Goal: Task Accomplishment & Management: Use online tool/utility

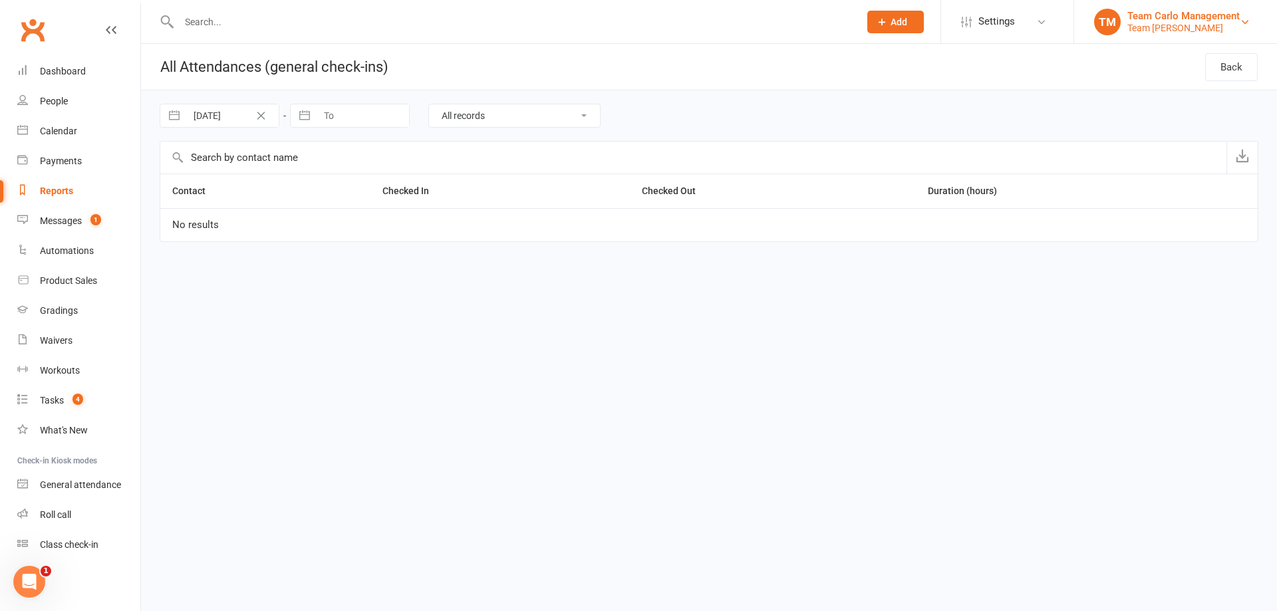
click at [1105, 18] on div "TM" at bounding box center [1107, 22] width 27 height 27
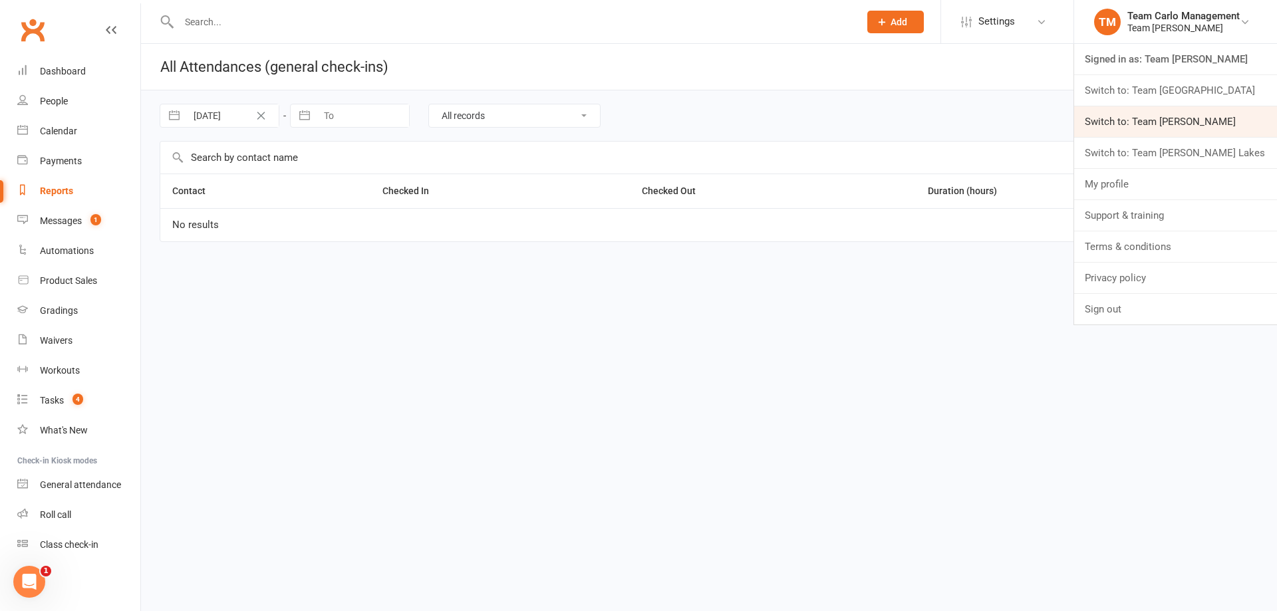
click at [1157, 128] on link "Switch to: Team [PERSON_NAME]" at bounding box center [1175, 121] width 203 height 31
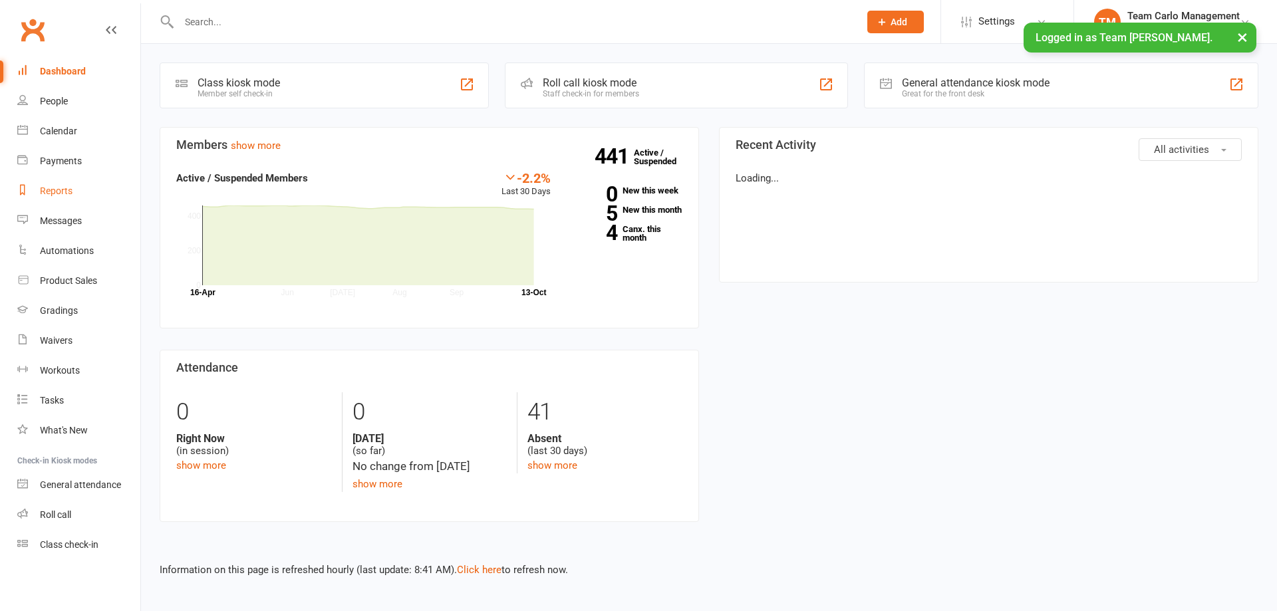
click at [72, 193] on link "Reports" at bounding box center [78, 191] width 123 height 30
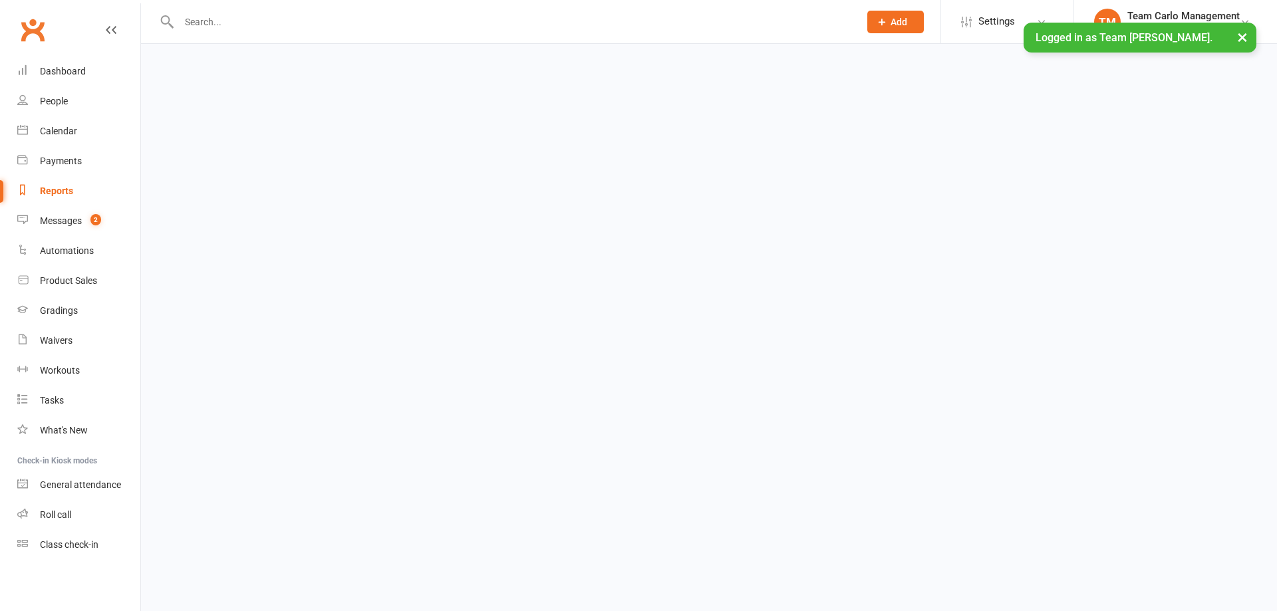
select select "100"
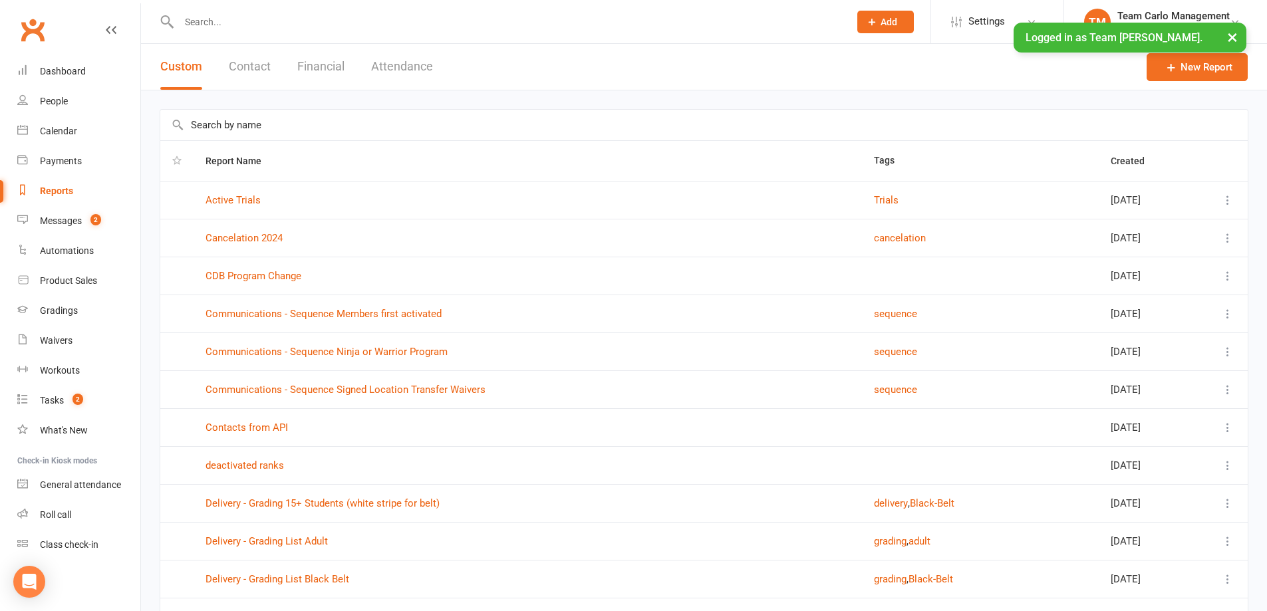
click at [243, 129] on input "text" at bounding box center [703, 125] width 1087 height 31
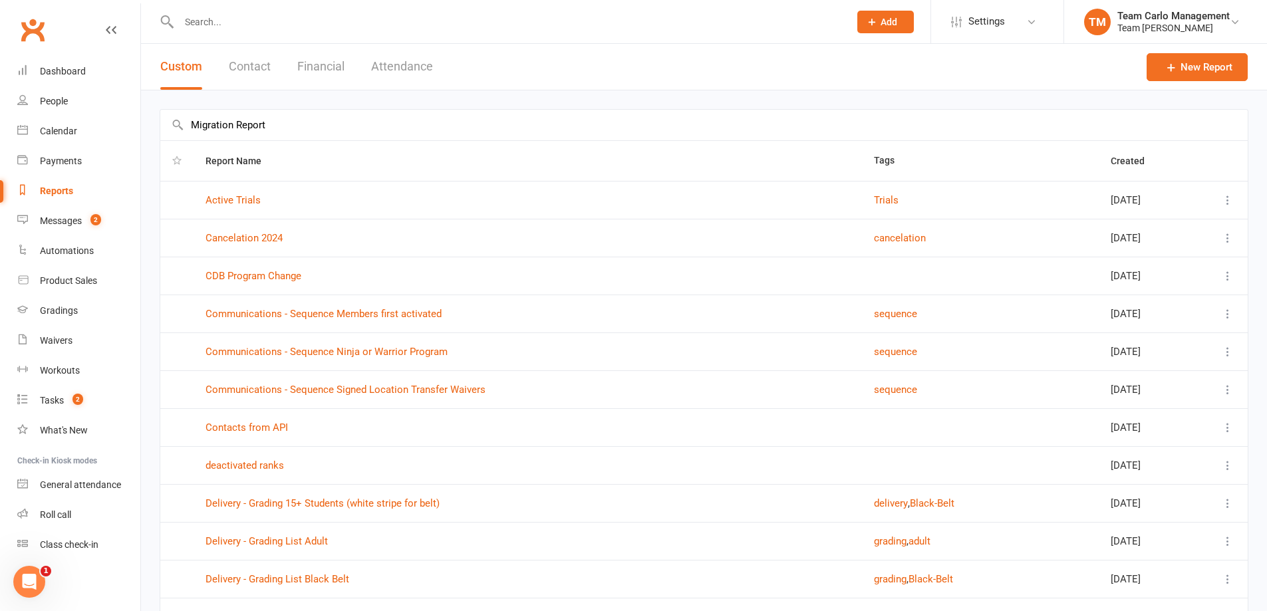
type input "Migration Report"
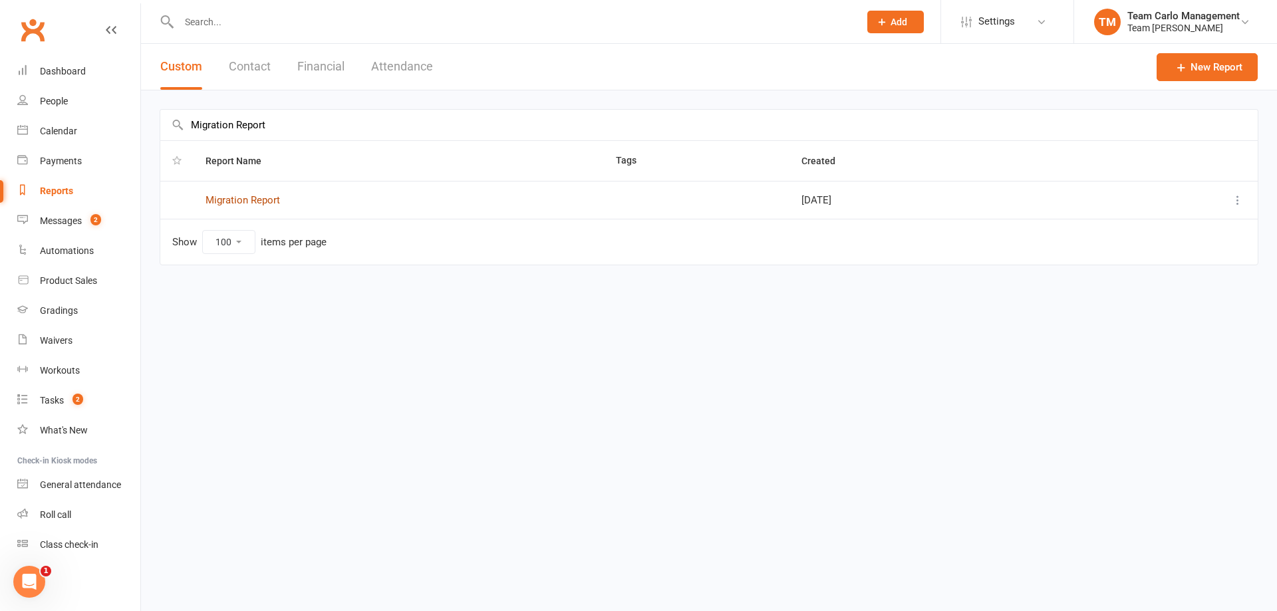
click at [273, 200] on link "Migration Report" at bounding box center [243, 200] width 74 height 12
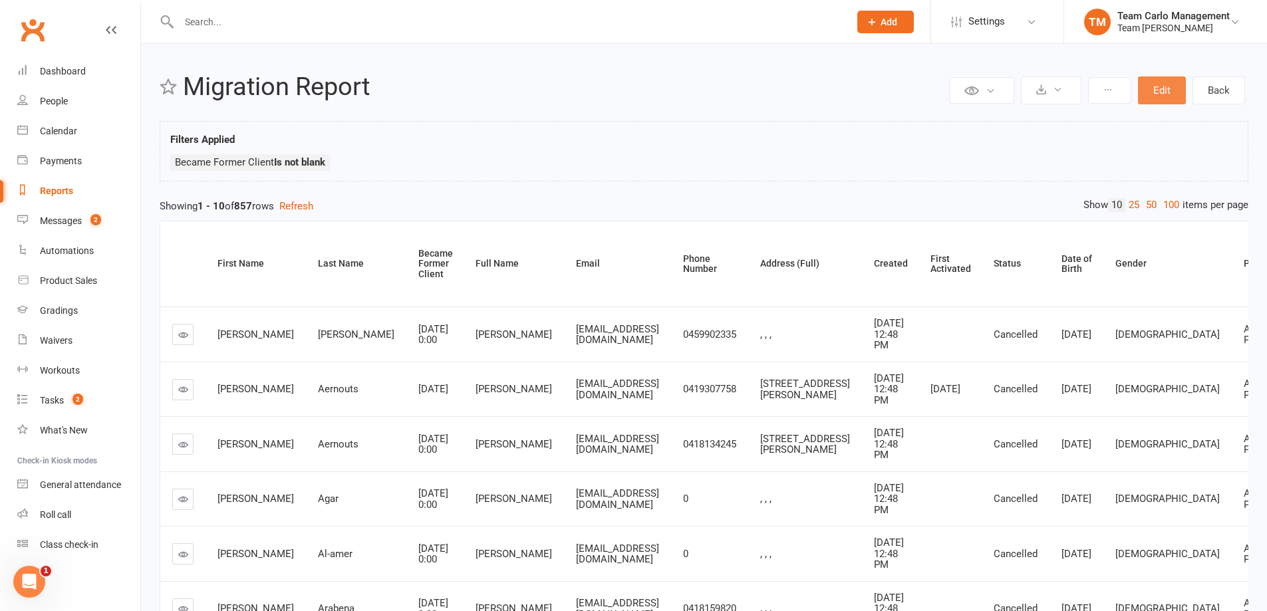
click at [1177, 89] on button "Edit" at bounding box center [1162, 90] width 48 height 28
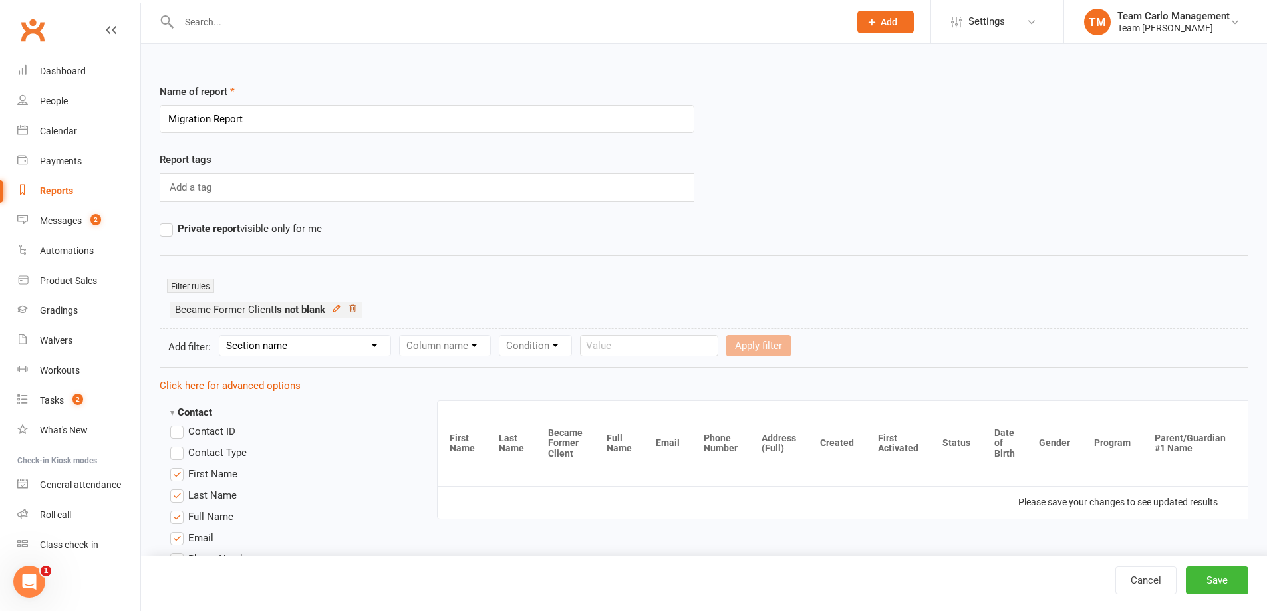
click at [354, 313] on icon at bounding box center [352, 308] width 9 height 9
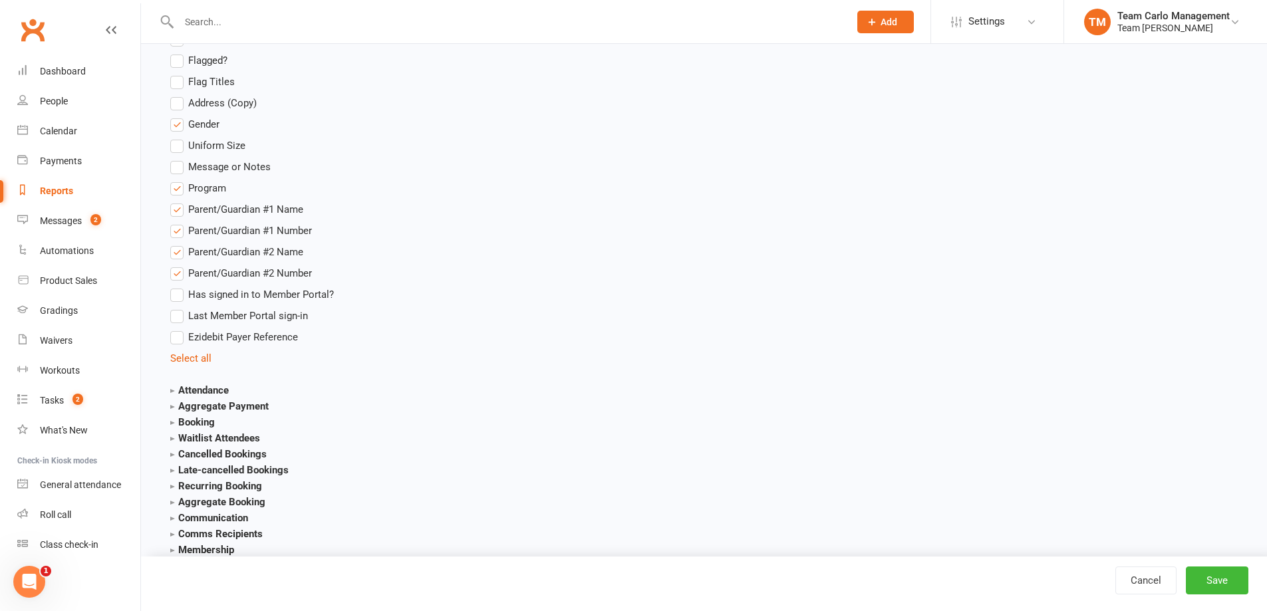
scroll to position [1330, 0]
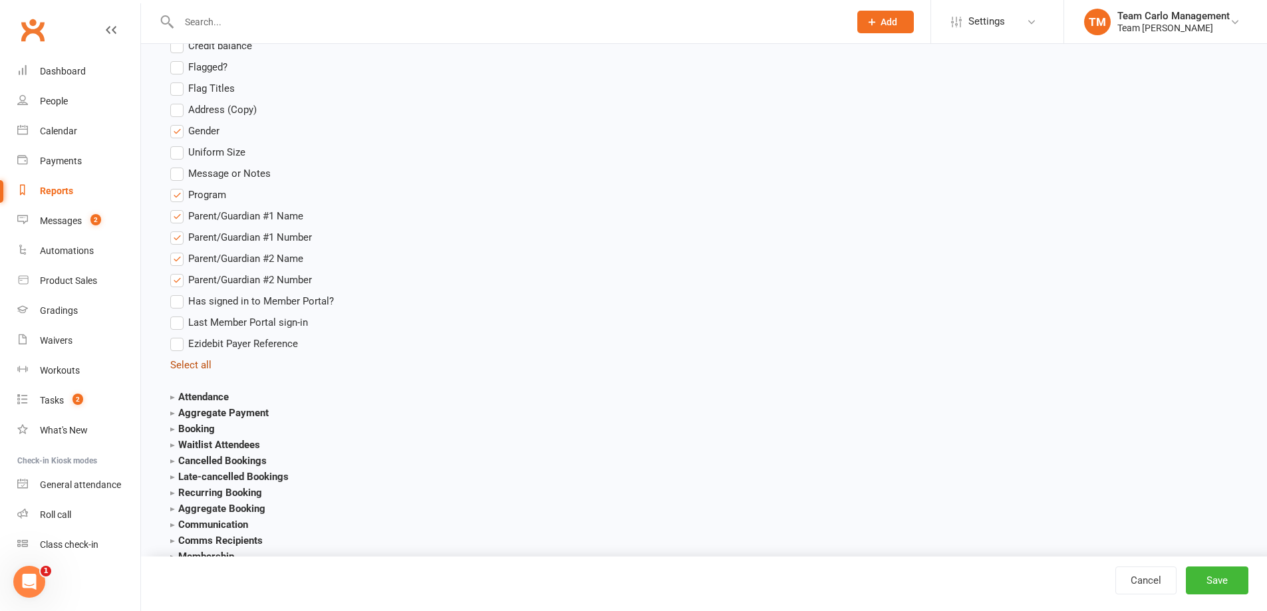
click at [182, 367] on link "Select all" at bounding box center [190, 365] width 41 height 12
click at [182, 367] on link "Deselect all" at bounding box center [196, 365] width 53 height 12
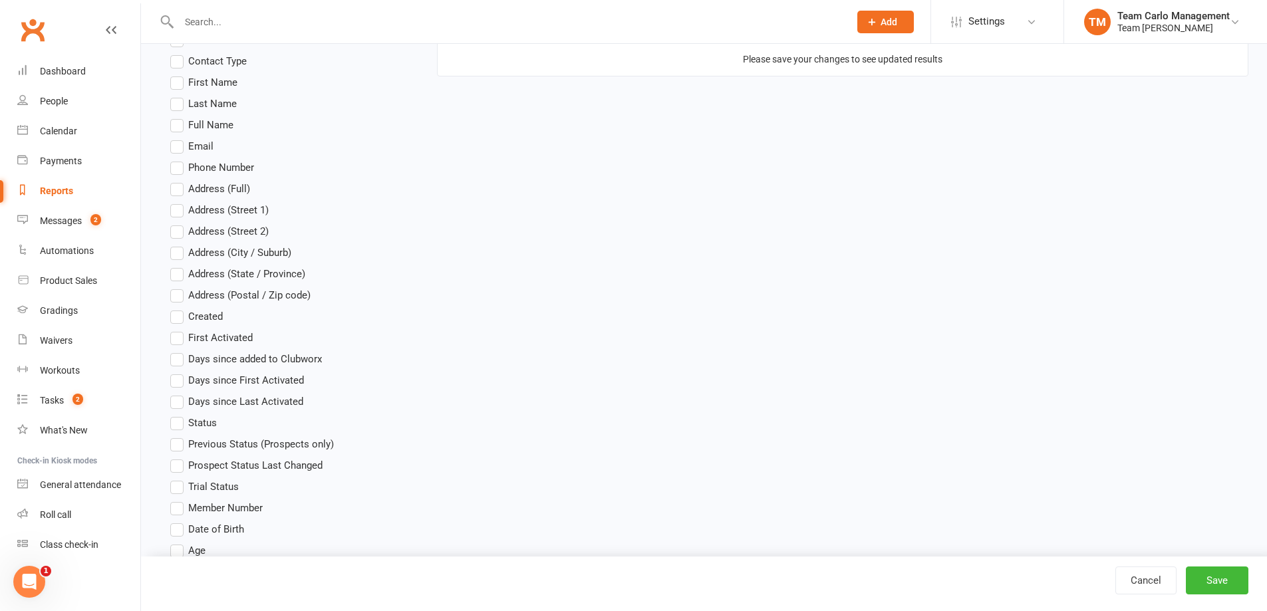
scroll to position [200, 0]
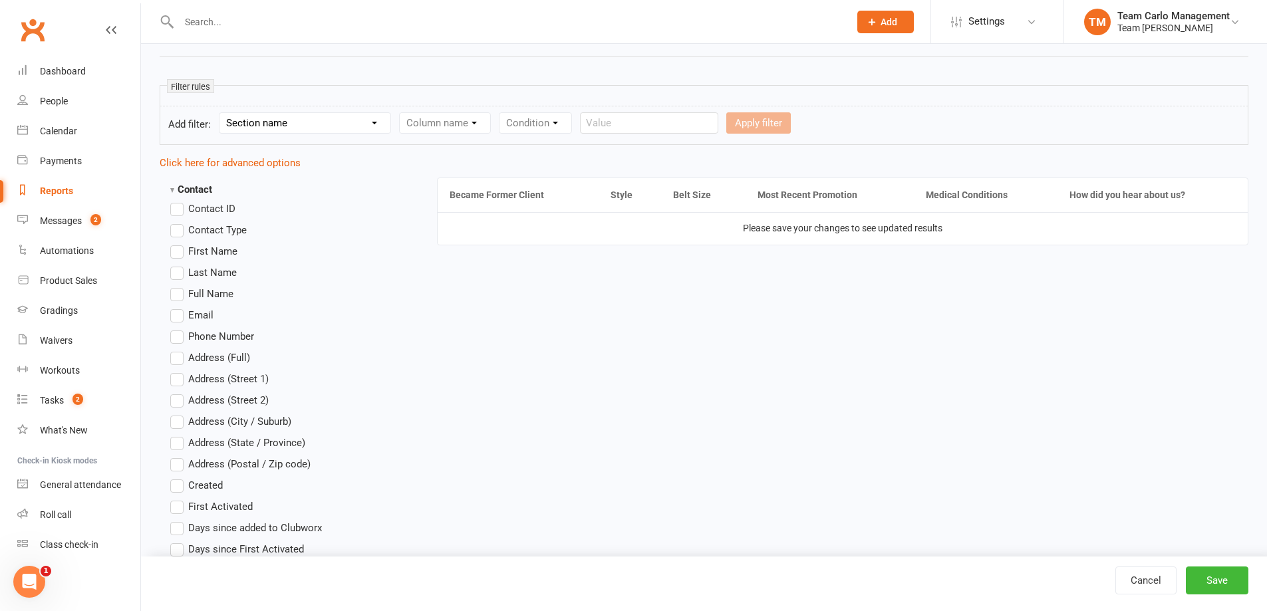
click at [208, 251] on span "First Name" at bounding box center [212, 250] width 49 height 14
click at [179, 243] on input "First Name" at bounding box center [174, 243] width 9 height 0
click at [207, 271] on span "Last Name" at bounding box center [212, 272] width 49 height 14
click at [179, 265] on input "Last Name" at bounding box center [174, 265] width 9 height 0
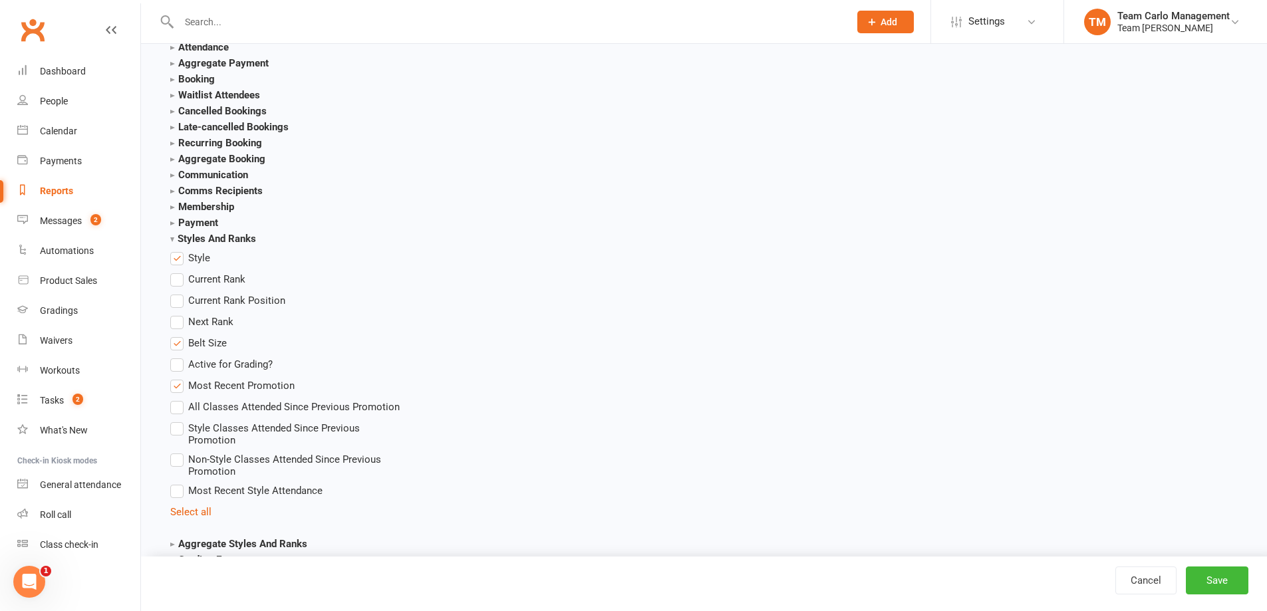
scroll to position [1862, 0]
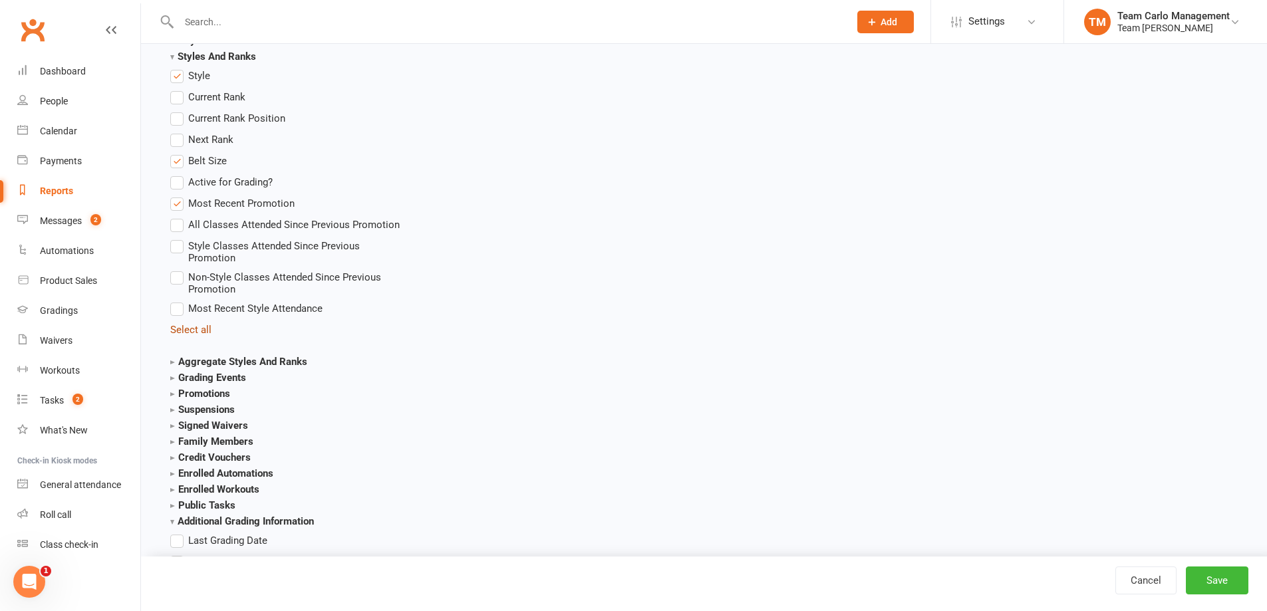
click at [184, 333] on link "Select all" at bounding box center [190, 330] width 41 height 12
click at [184, 333] on link "Deselect all" at bounding box center [196, 330] width 53 height 12
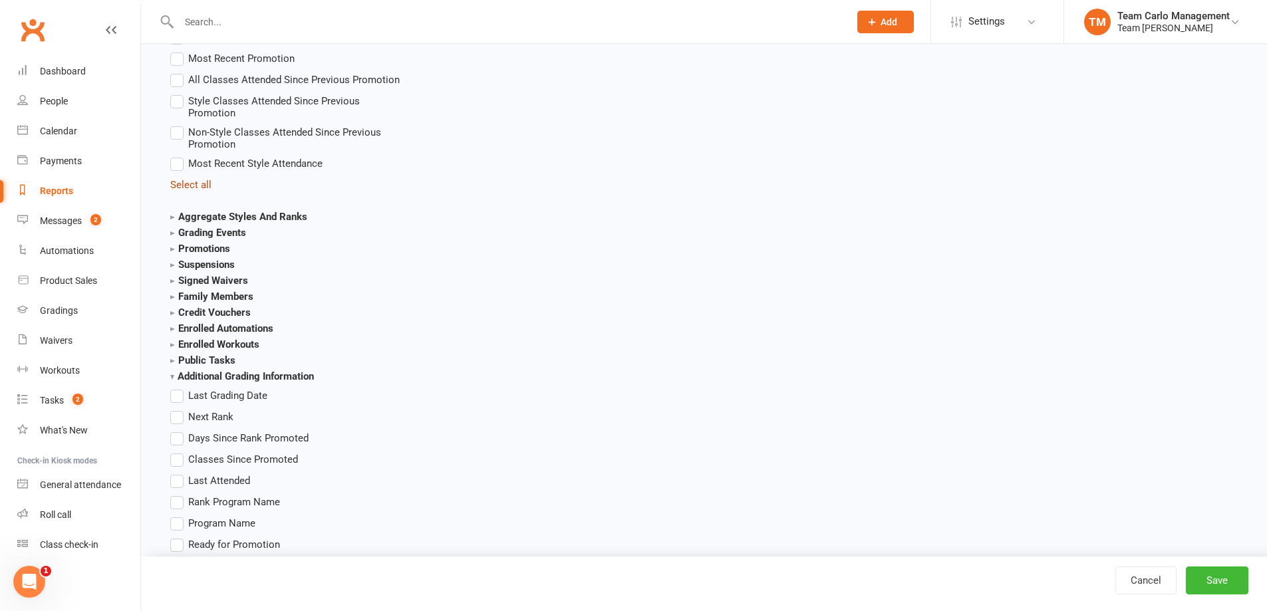
scroll to position [2128, 0]
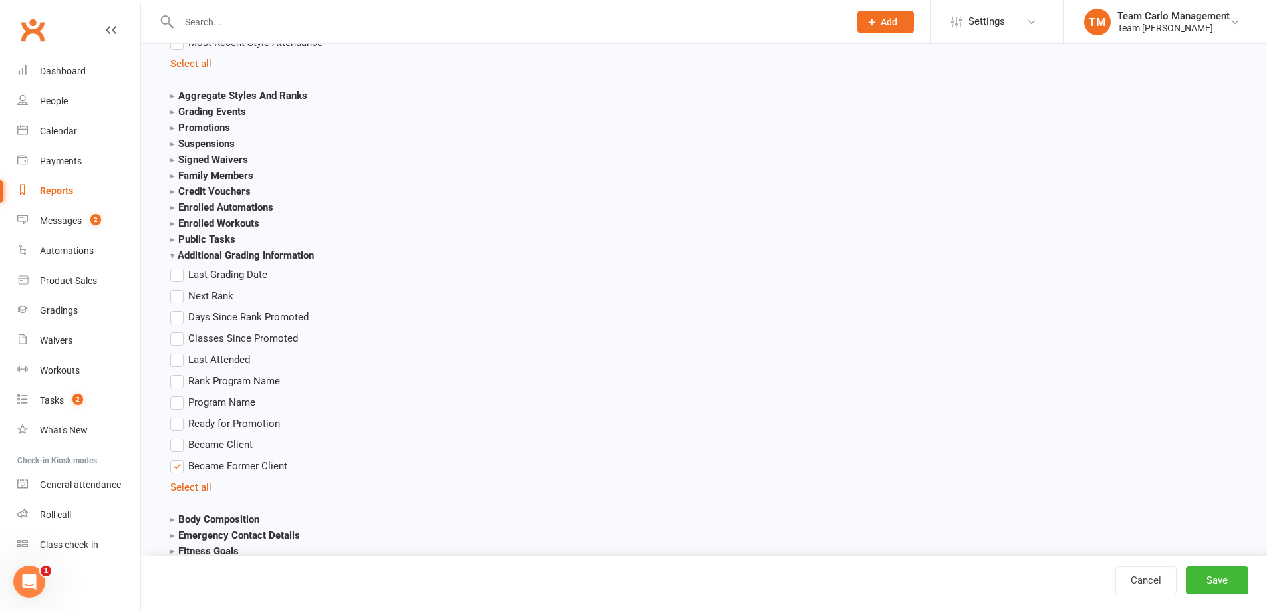
click at [172, 257] on strong "Additional Grading Information" at bounding box center [242, 255] width 144 height 12
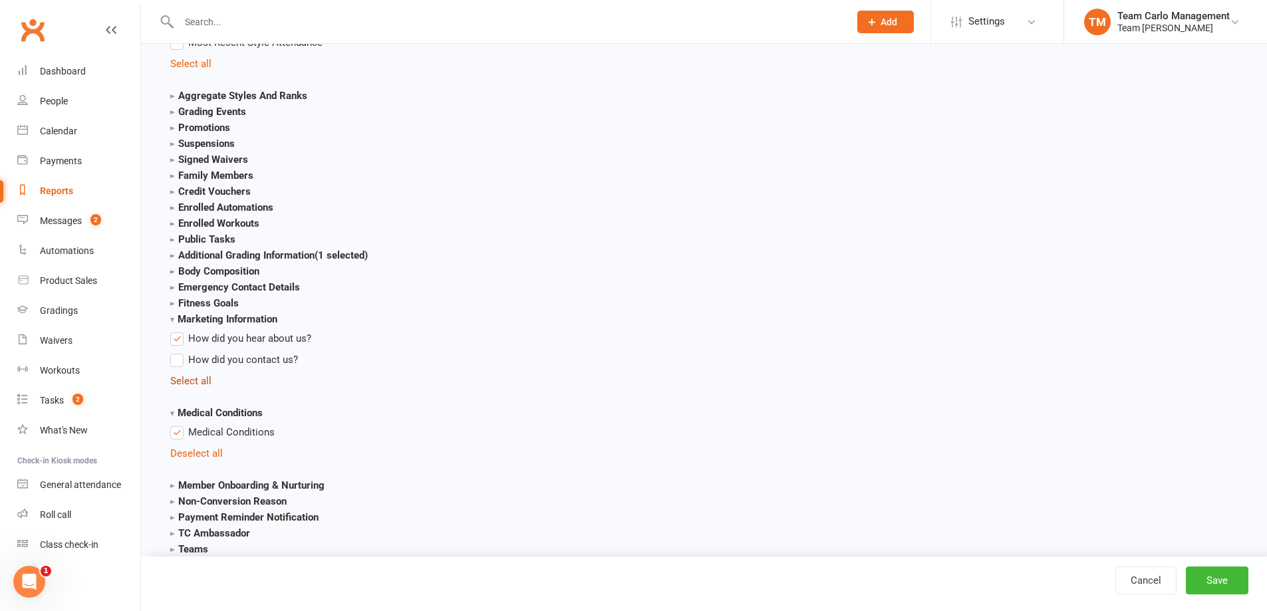
click at [181, 376] on link "Select all" at bounding box center [190, 381] width 41 height 12
click at [181, 381] on link "Deselect all" at bounding box center [196, 381] width 53 height 12
click at [182, 450] on link "Deselect all" at bounding box center [196, 454] width 53 height 12
click at [179, 415] on strong "Medical Conditions" at bounding box center [216, 413] width 92 height 12
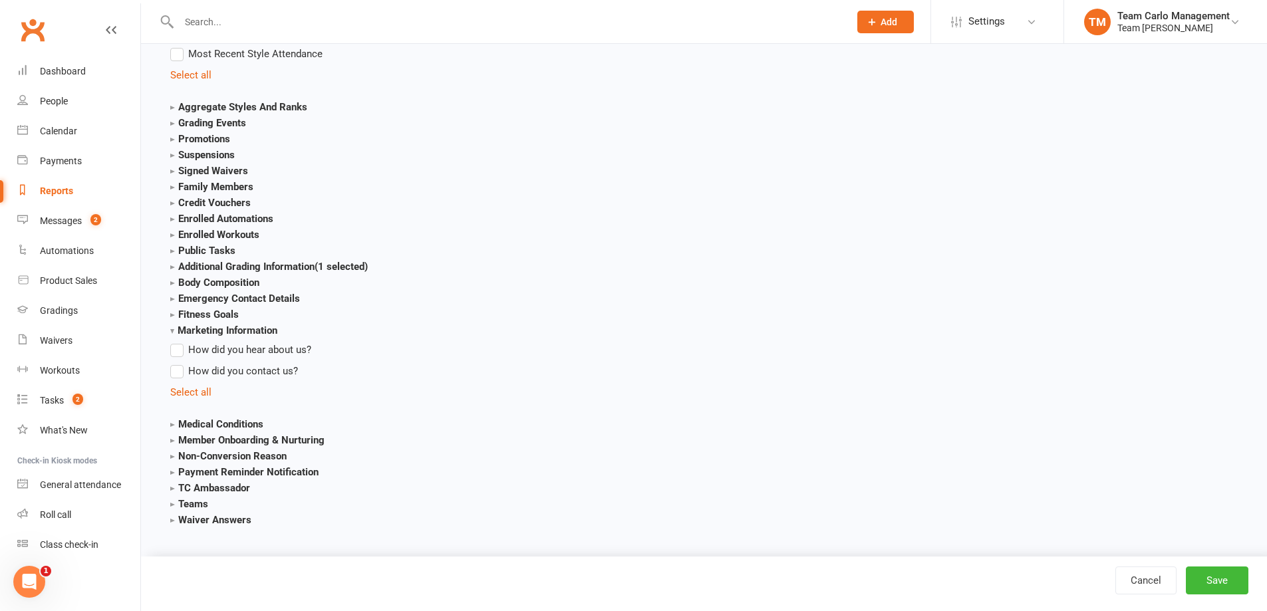
click at [189, 333] on strong "Marketing Information" at bounding box center [223, 331] width 107 height 12
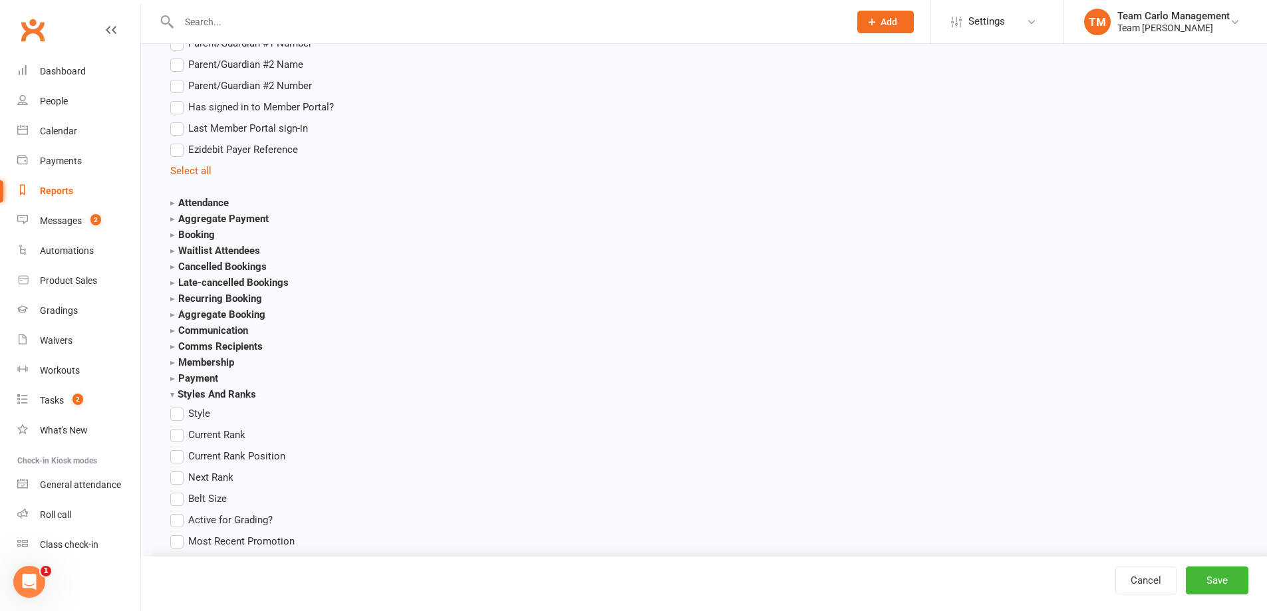
scroll to position [1707, 0]
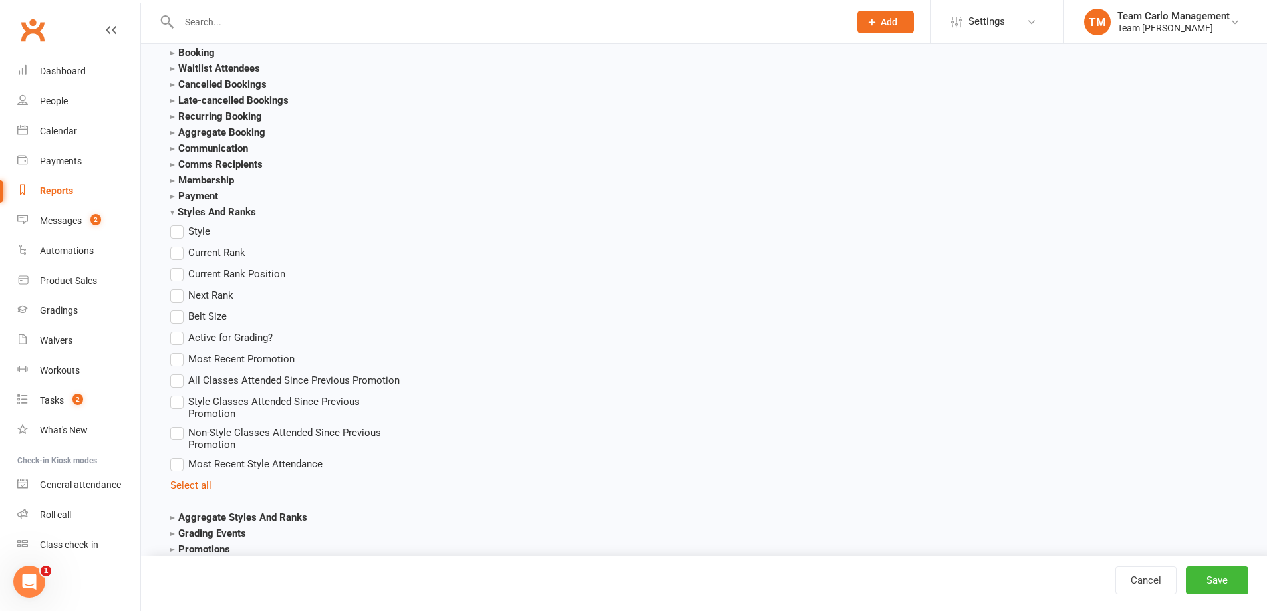
click at [170, 213] on strong "Styles And Ranks" at bounding box center [213, 212] width 86 height 12
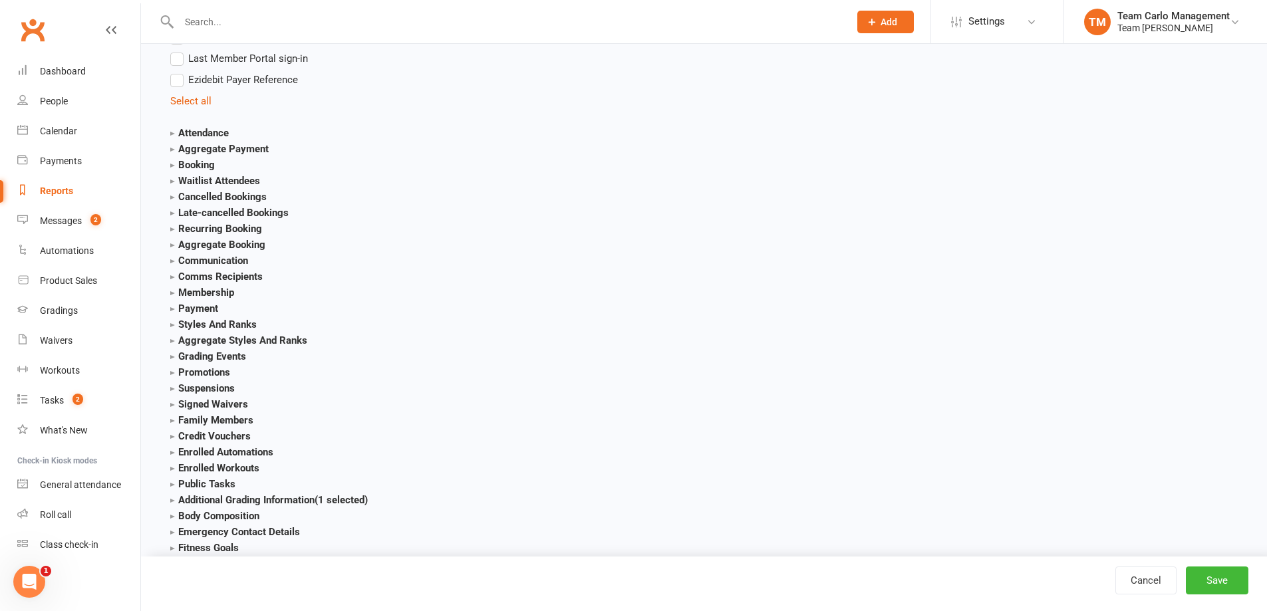
scroll to position [1507, 0]
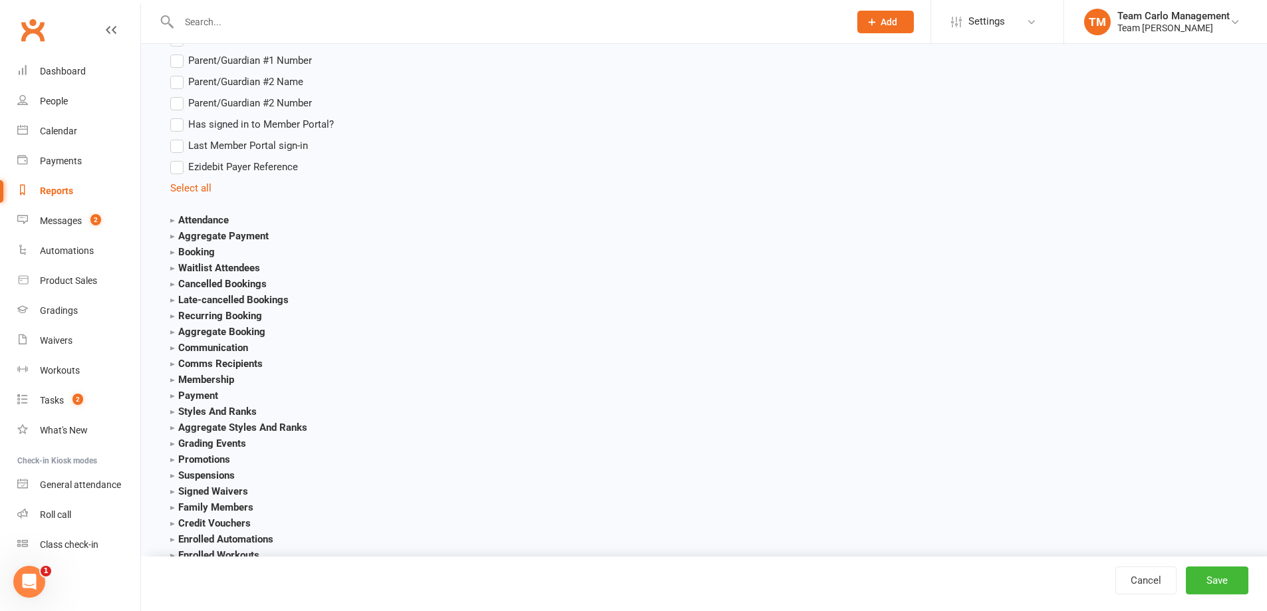
click at [173, 247] on strong "Booking" at bounding box center [192, 252] width 45 height 12
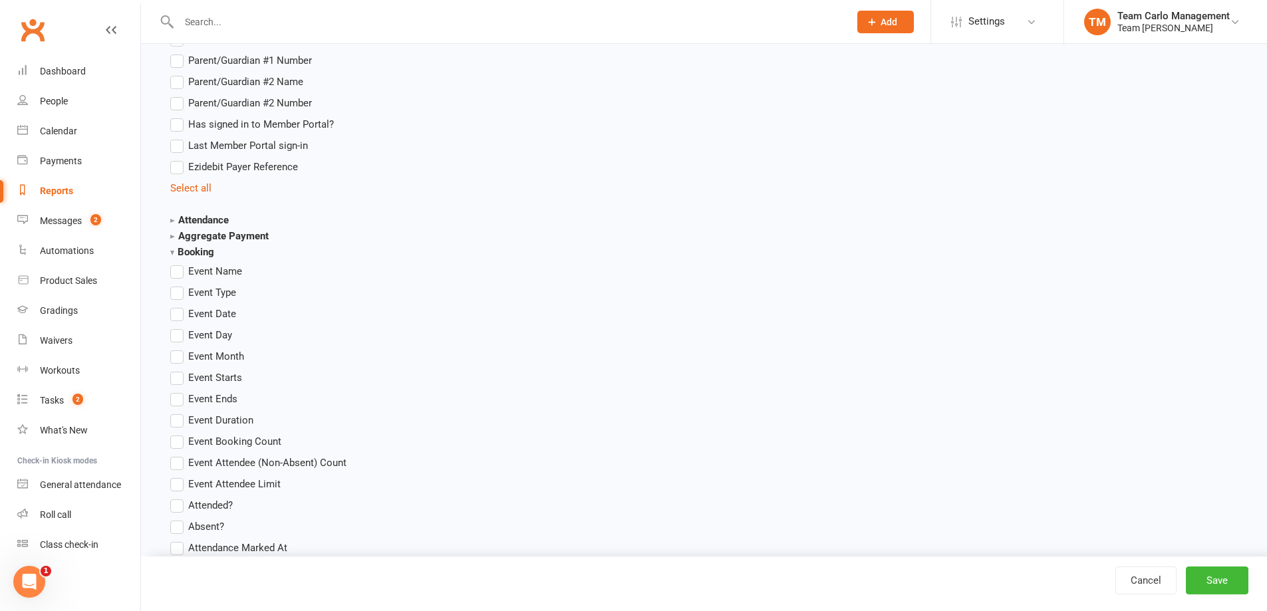
scroll to position [1773, 0]
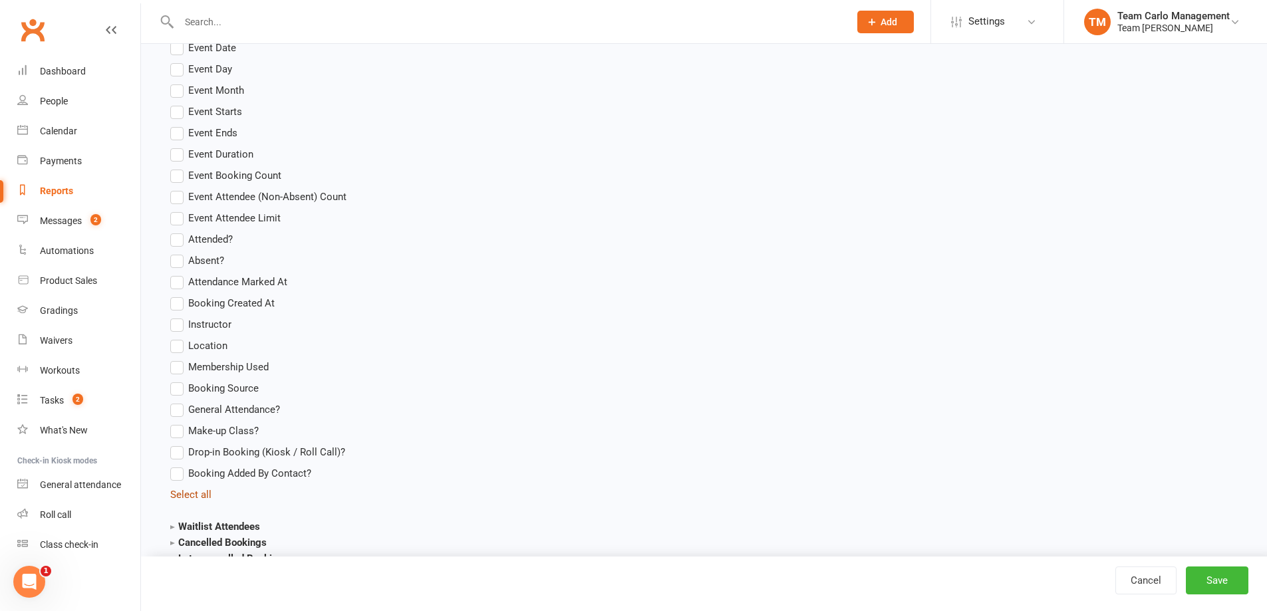
click at [186, 492] on link "Select all" at bounding box center [190, 495] width 41 height 12
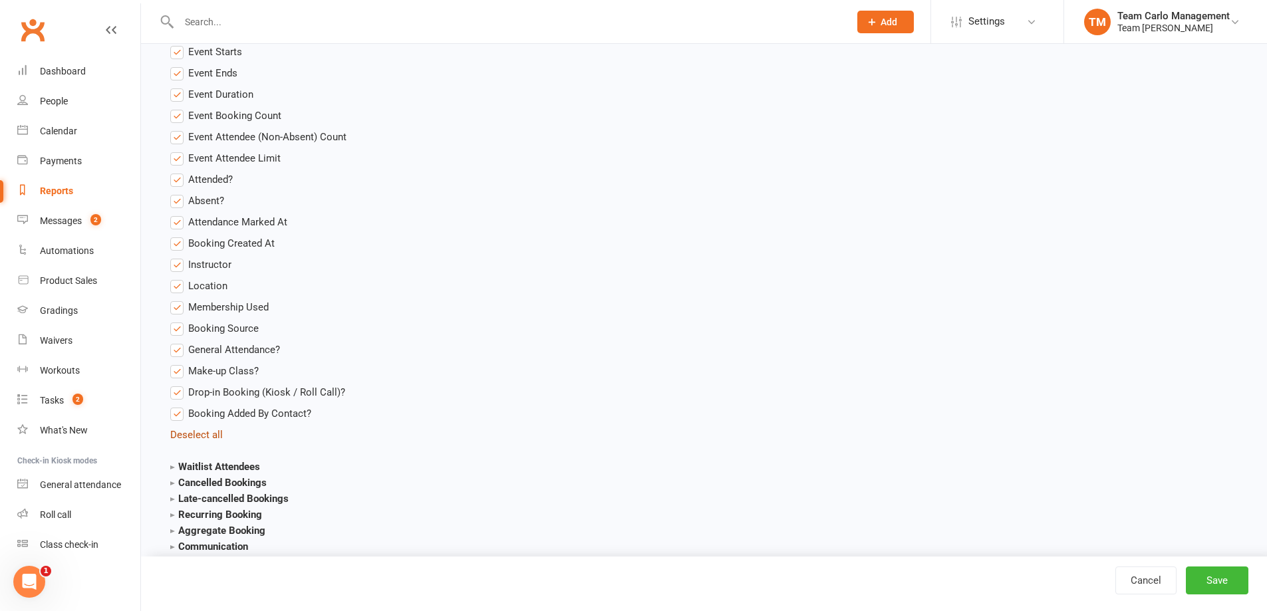
scroll to position [1840, 0]
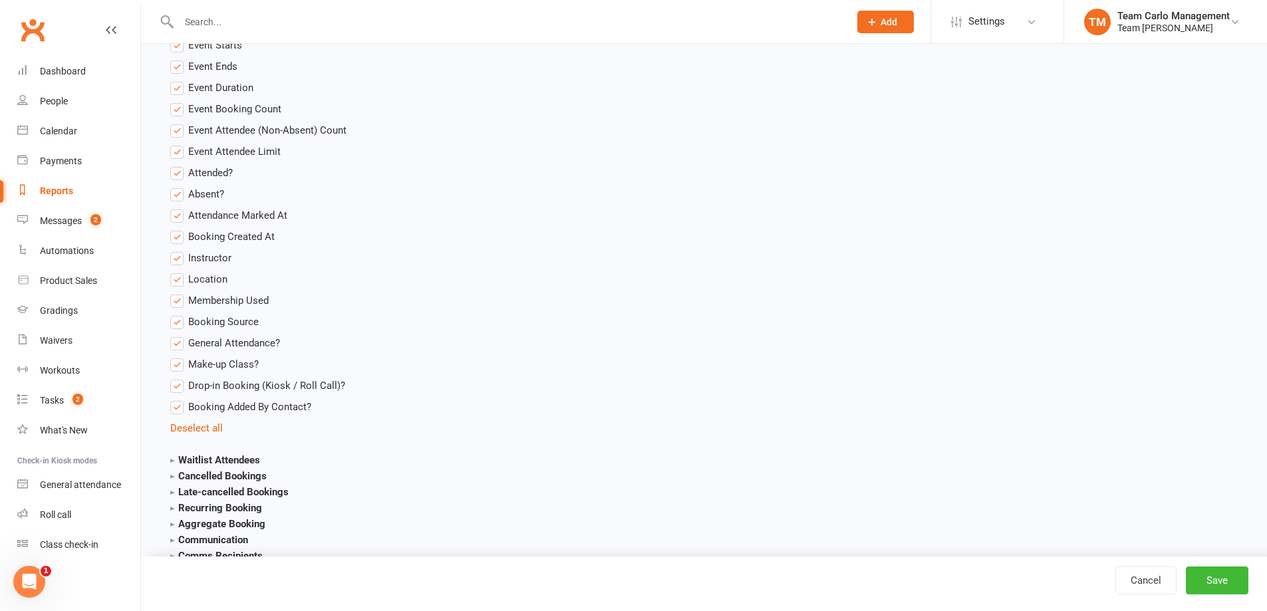
click at [217, 305] on span "Membership Used" at bounding box center [228, 300] width 80 height 14
click at [179, 293] on input "Membership Used" at bounding box center [174, 293] width 9 height 0
click at [215, 321] on span "Booking Source" at bounding box center [223, 321] width 70 height 14
click at [179, 314] on input "Booking Source" at bounding box center [174, 314] width 9 height 0
click at [224, 349] on label "General Attendance?" at bounding box center [225, 343] width 110 height 16
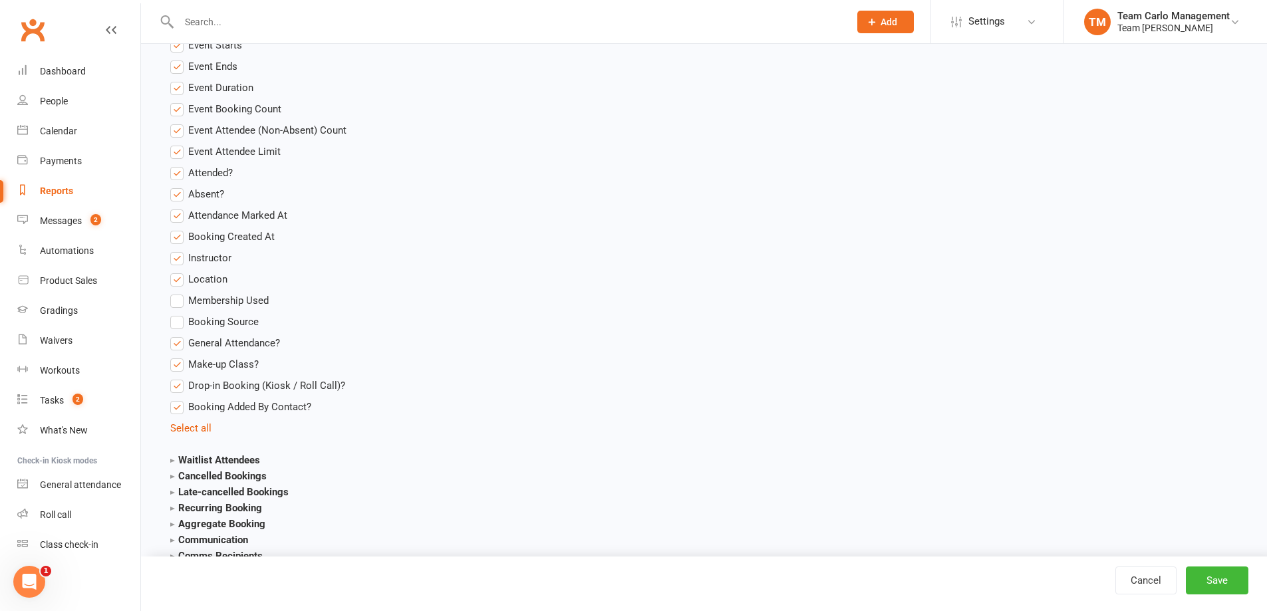
click at [179, 335] on input "General Attendance?" at bounding box center [174, 335] width 9 height 0
click at [223, 361] on span "Make-up Class?" at bounding box center [223, 363] width 70 height 14
click at [179, 356] on input "Make-up Class?" at bounding box center [174, 356] width 9 height 0
click at [224, 395] on ul "Event Name Event Type Event Date Event Day Event Month Event Starts Event Ends …" at bounding box center [288, 183] width 236 height 505
click at [228, 392] on label "Drop-in Booking (Kiosk / Roll Call)?" at bounding box center [257, 386] width 175 height 16
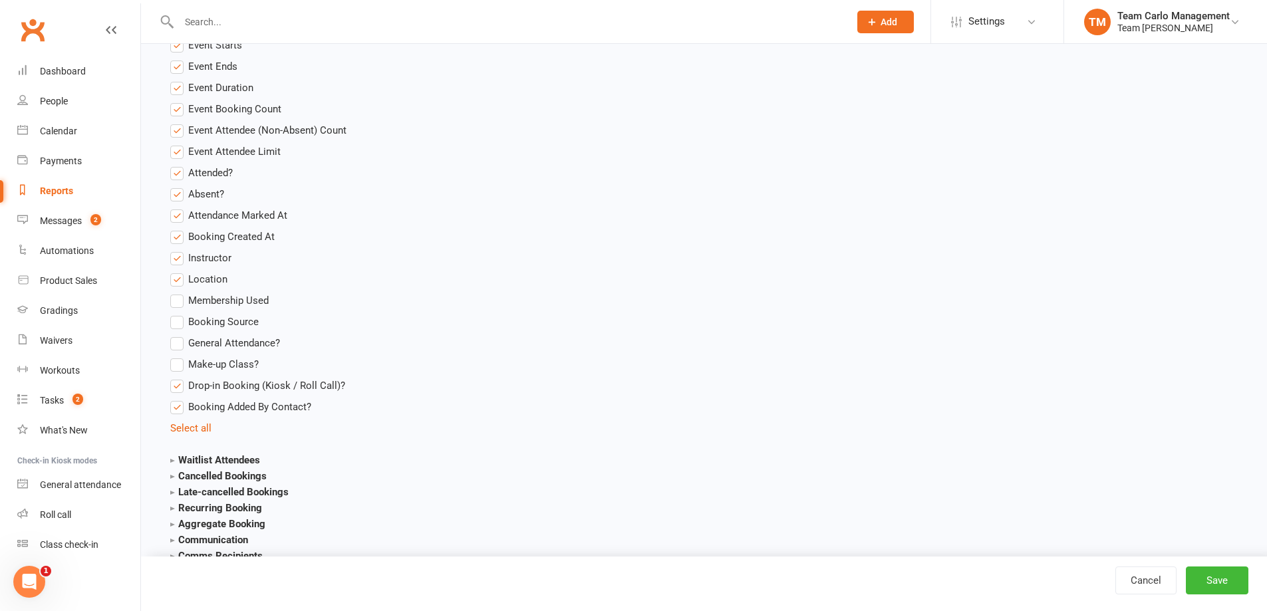
click at [179, 378] on input "Drop-in Booking (Kiosk / Roll Call)?" at bounding box center [174, 378] width 9 height 0
click at [225, 411] on span "Booking Added By Contact?" at bounding box center [249, 406] width 123 height 14
click at [179, 399] on input "Booking Added By Contact?" at bounding box center [174, 399] width 9 height 0
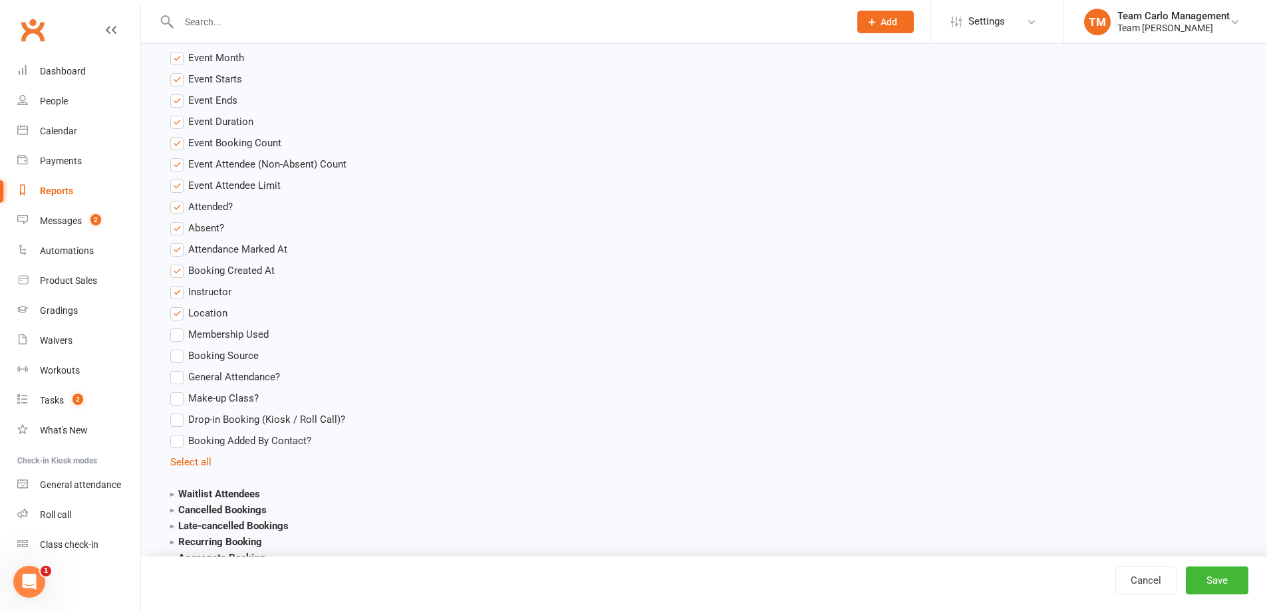
scroll to position [1773, 0]
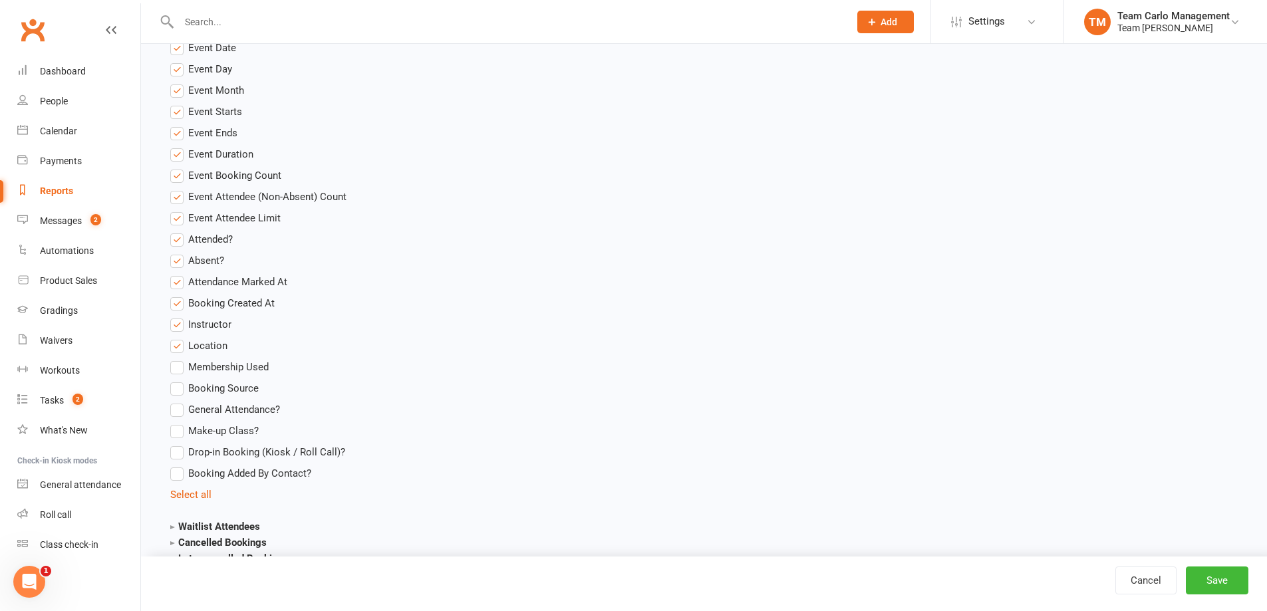
click at [212, 345] on span "Location" at bounding box center [207, 345] width 39 height 14
click at [179, 338] on input "Location" at bounding box center [174, 338] width 9 height 0
click at [209, 324] on span "Instructor" at bounding box center [209, 324] width 43 height 14
click at [179, 317] on input "Instructor" at bounding box center [174, 317] width 9 height 0
click at [208, 310] on label "Booking Created At" at bounding box center [222, 303] width 104 height 16
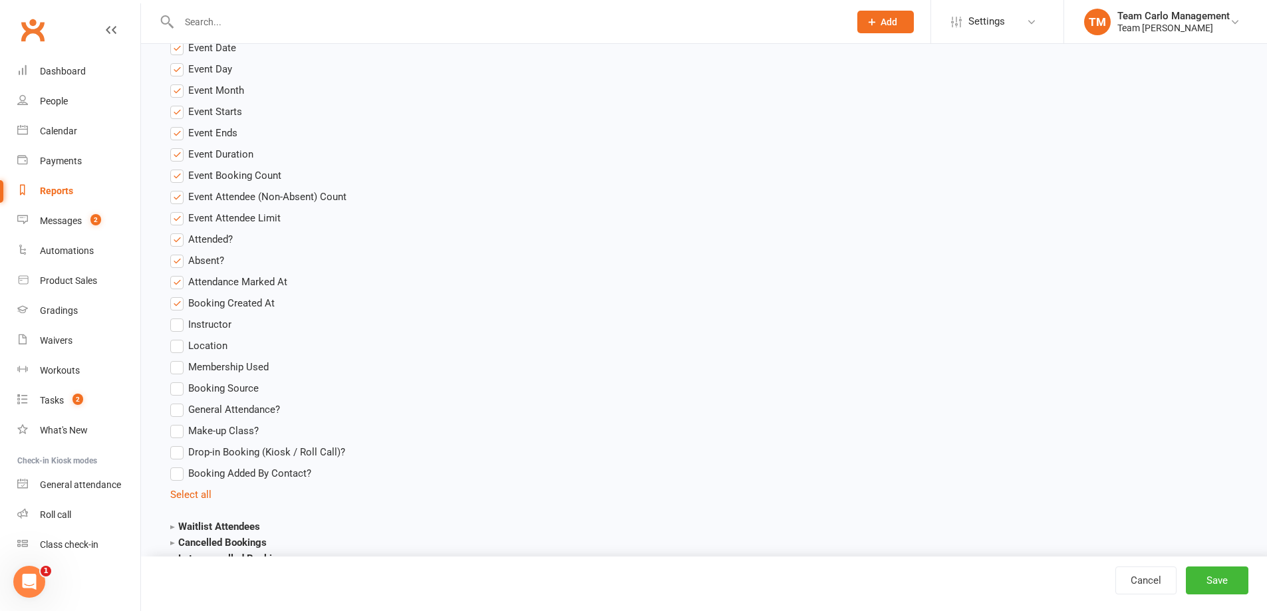
click at [179, 295] on input "Booking Created At" at bounding box center [174, 295] width 9 height 0
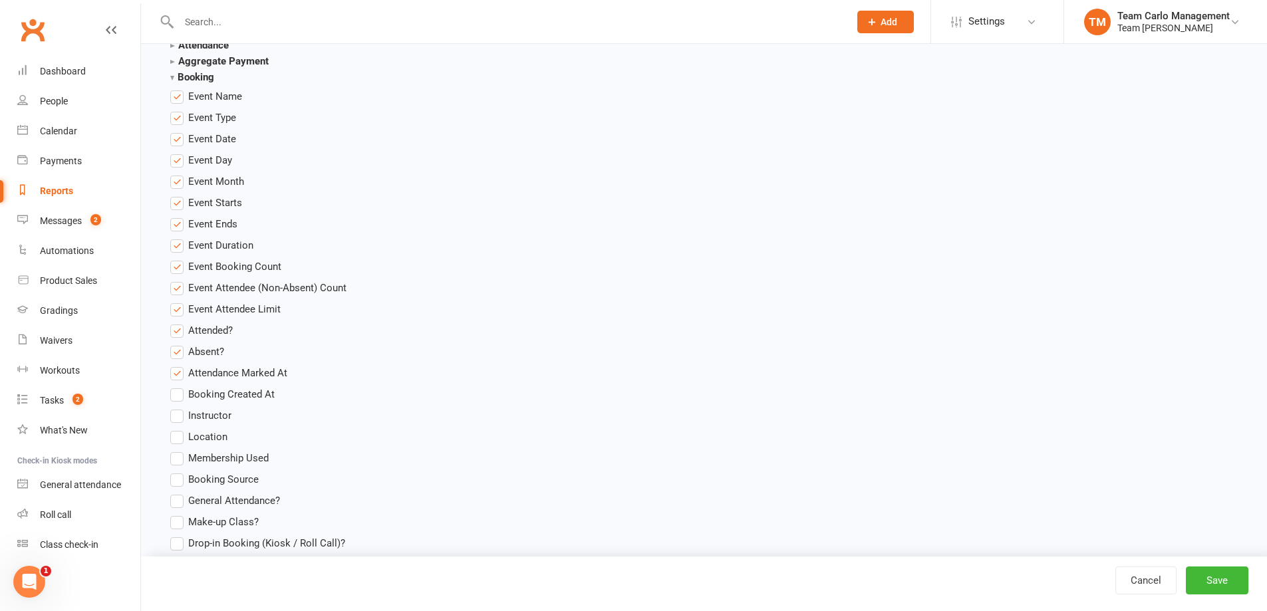
scroll to position [1640, 0]
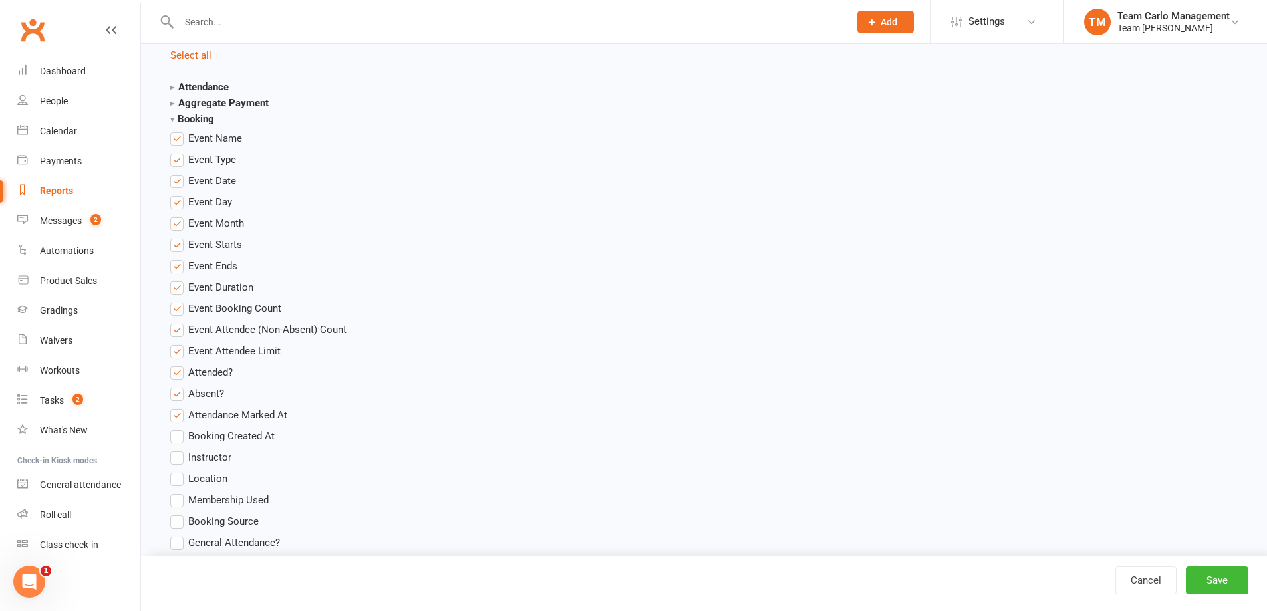
click at [203, 395] on span "Absent?" at bounding box center [206, 393] width 36 height 14
click at [179, 386] on input "Absent?" at bounding box center [174, 386] width 9 height 0
click at [202, 368] on span "Attended?" at bounding box center [210, 371] width 45 height 14
click at [179, 364] on input "Attended?" at bounding box center [174, 364] width 9 height 0
click at [202, 351] on span "Event Attendee Limit" at bounding box center [234, 350] width 92 height 14
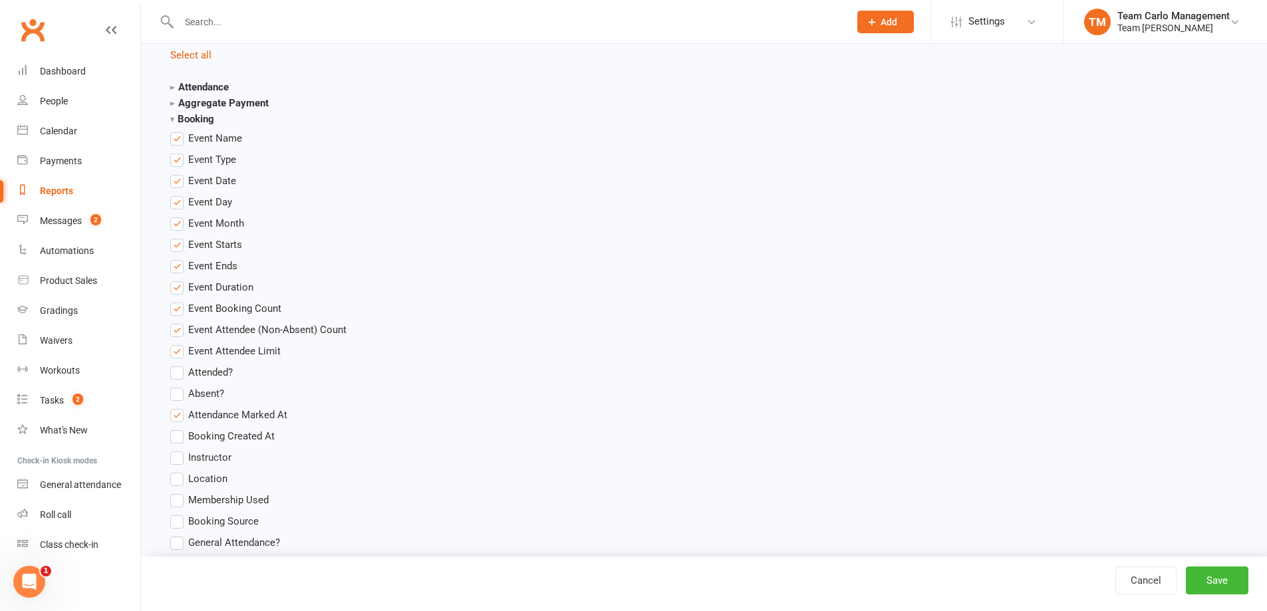
click at [179, 343] on input "Event Attendee Limit" at bounding box center [174, 343] width 9 height 0
click at [202, 329] on span "Event Attendee (Non-Absent) Count" at bounding box center [267, 329] width 158 height 14
click at [179, 322] on input "Event Attendee (Non-Absent) Count" at bounding box center [174, 322] width 9 height 0
click at [206, 302] on span "Event Booking Count" at bounding box center [234, 308] width 93 height 14
click at [179, 301] on input "Event Booking Count" at bounding box center [174, 301] width 9 height 0
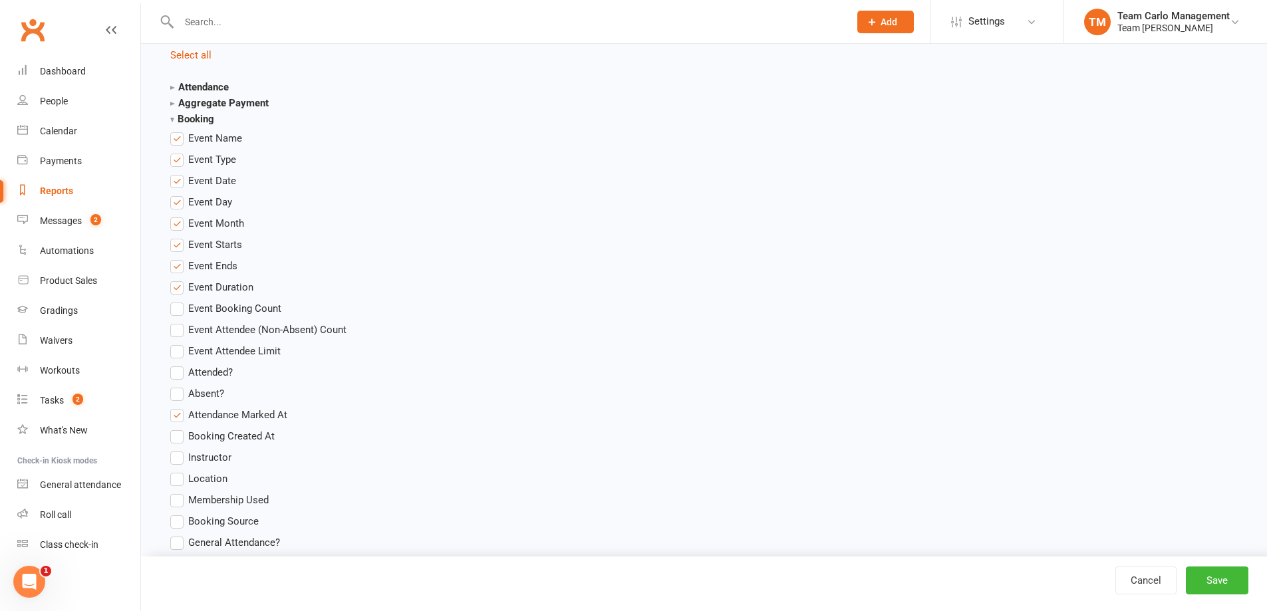
click at [208, 291] on span "Event Duration" at bounding box center [220, 286] width 65 height 14
click at [179, 279] on input "Event Duration" at bounding box center [174, 279] width 9 height 0
click at [206, 267] on span "Event Ends" at bounding box center [212, 265] width 49 height 14
click at [179, 258] on input "Event Ends" at bounding box center [174, 258] width 9 height 0
click at [207, 239] on span "Event Starts" at bounding box center [215, 244] width 54 height 14
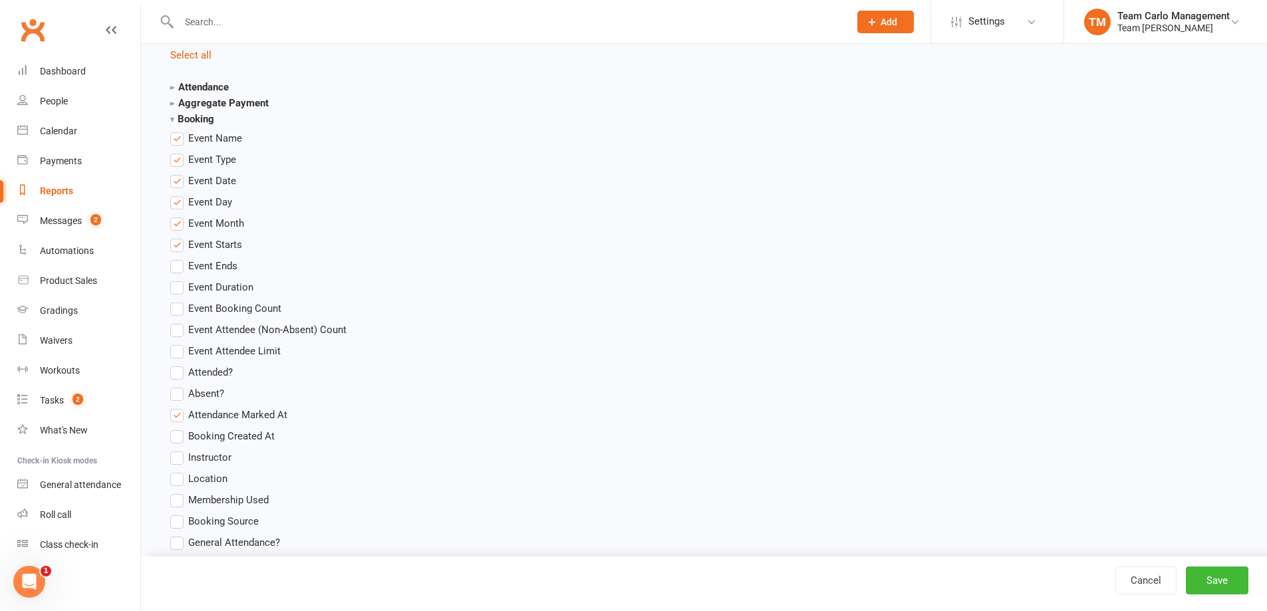
click at [179, 237] on input "Event Starts" at bounding box center [174, 237] width 9 height 0
click at [210, 228] on span "Event Month" at bounding box center [216, 222] width 56 height 14
click at [179, 215] on input "Event Month" at bounding box center [174, 215] width 9 height 0
click at [206, 203] on span "Event Day" at bounding box center [210, 201] width 44 height 14
click at [179, 194] on input "Event Day" at bounding box center [174, 194] width 9 height 0
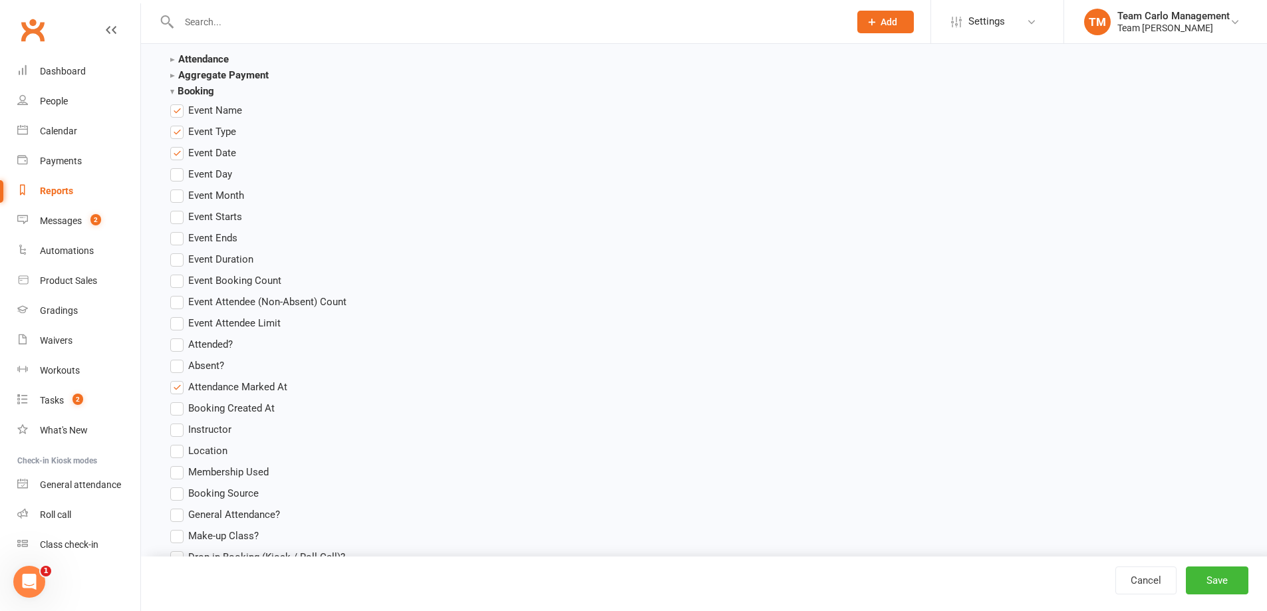
scroll to position [1906, 0]
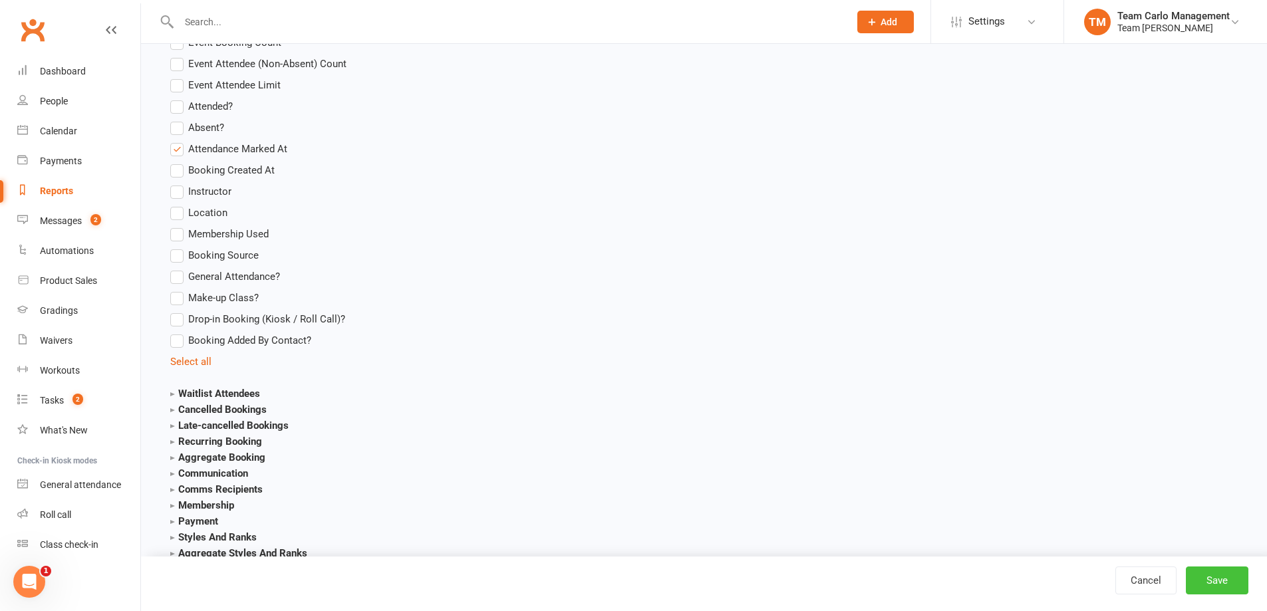
click at [1241, 588] on button "Save" at bounding box center [1217, 581] width 63 height 28
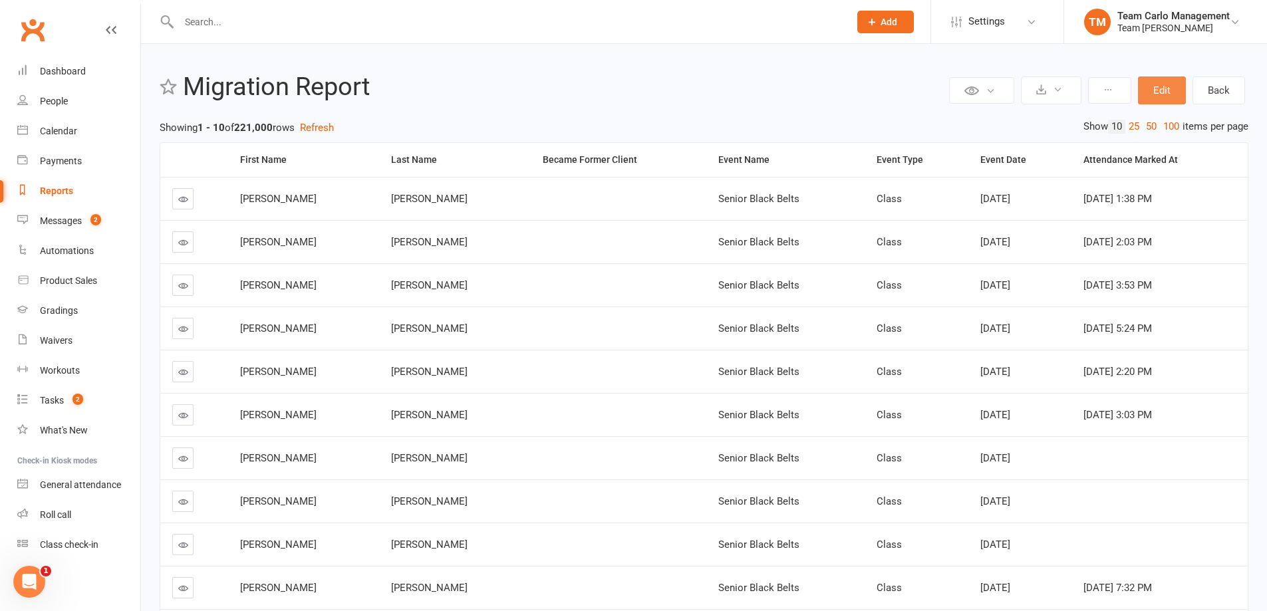
click at [1174, 89] on button "Edit" at bounding box center [1162, 90] width 48 height 28
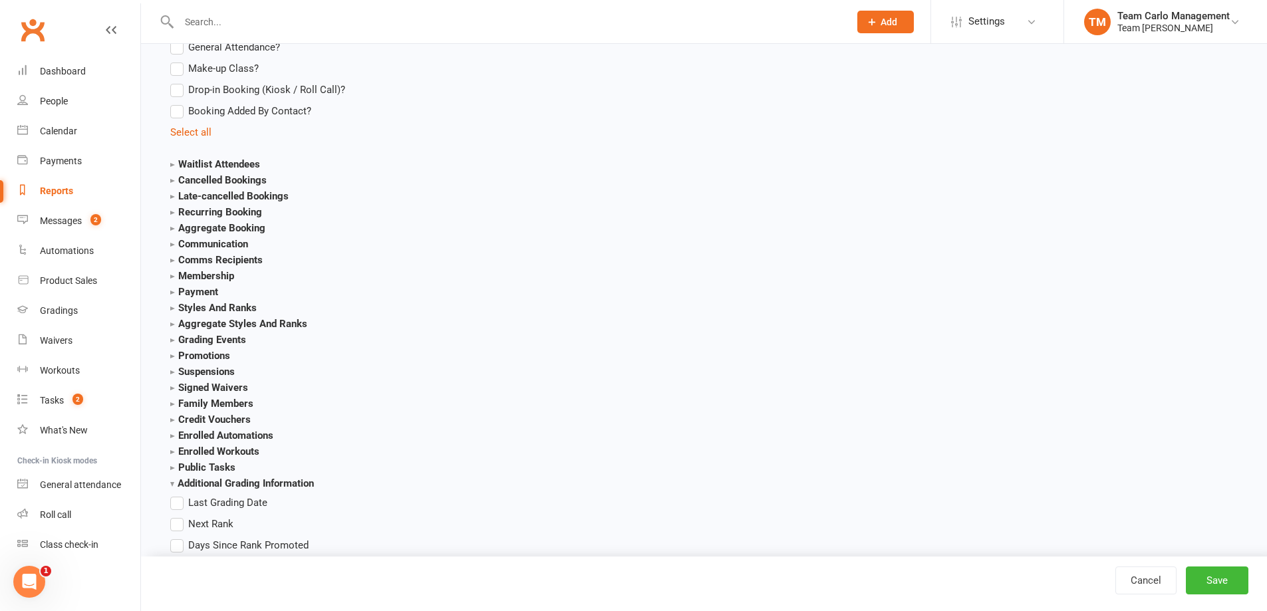
scroll to position [2195, 0]
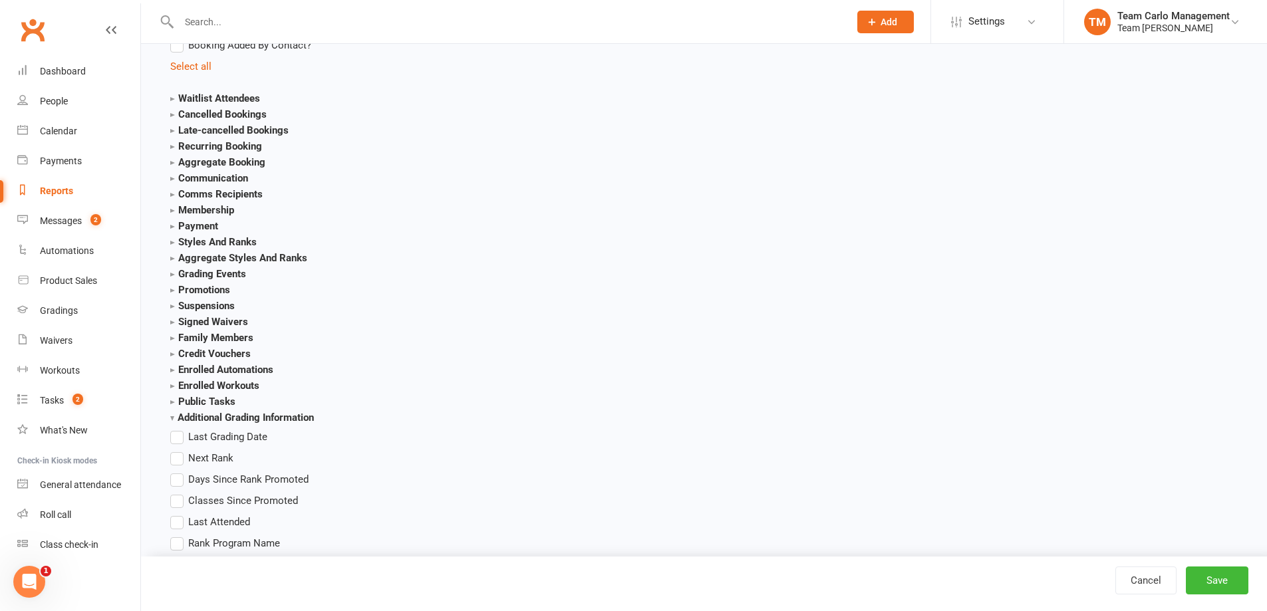
click at [172, 416] on strong "Additional Grading Information" at bounding box center [242, 418] width 144 height 12
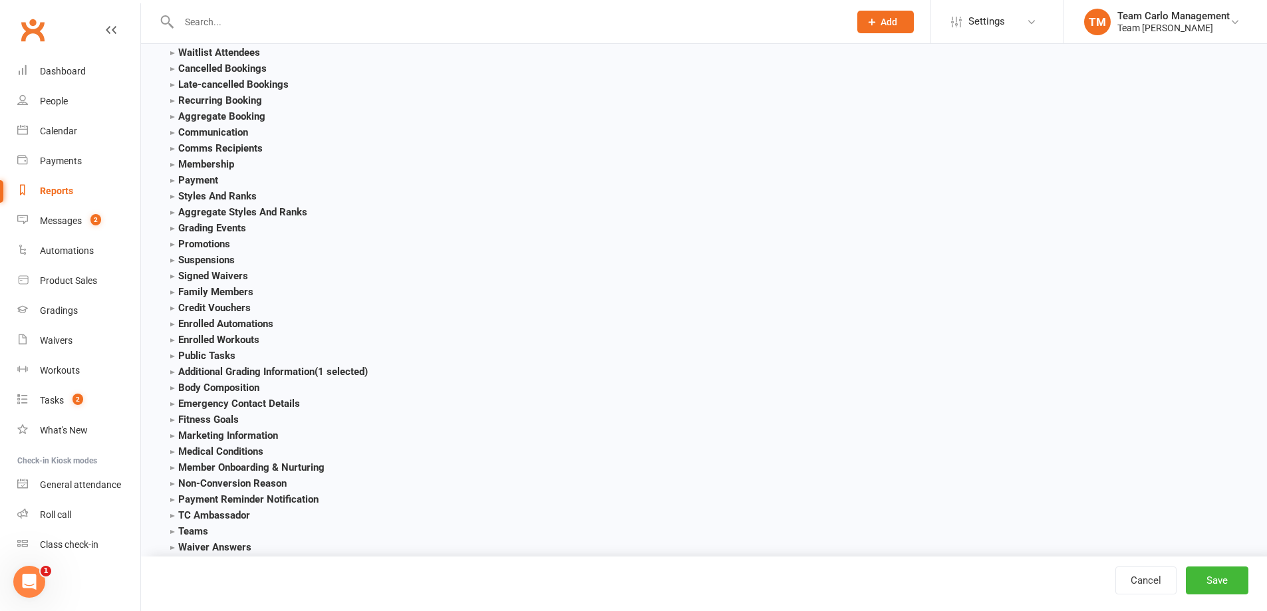
scroll to position [2261, 0]
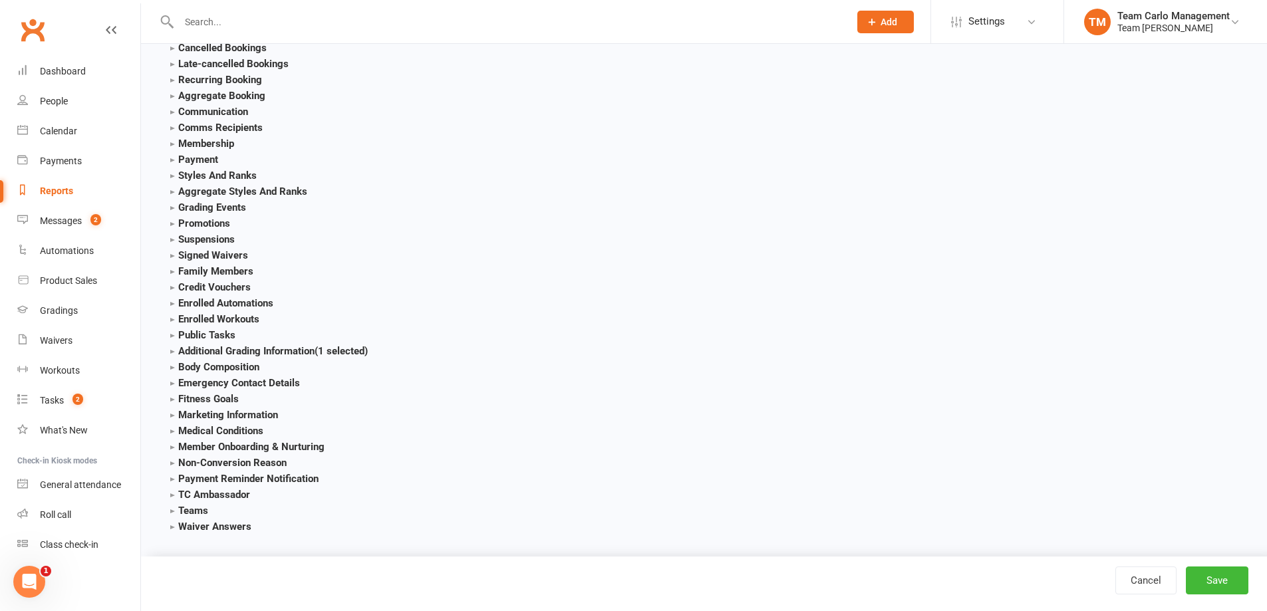
click at [178, 356] on strong "Additional Grading Information (1 selected)" at bounding box center [269, 351] width 198 height 12
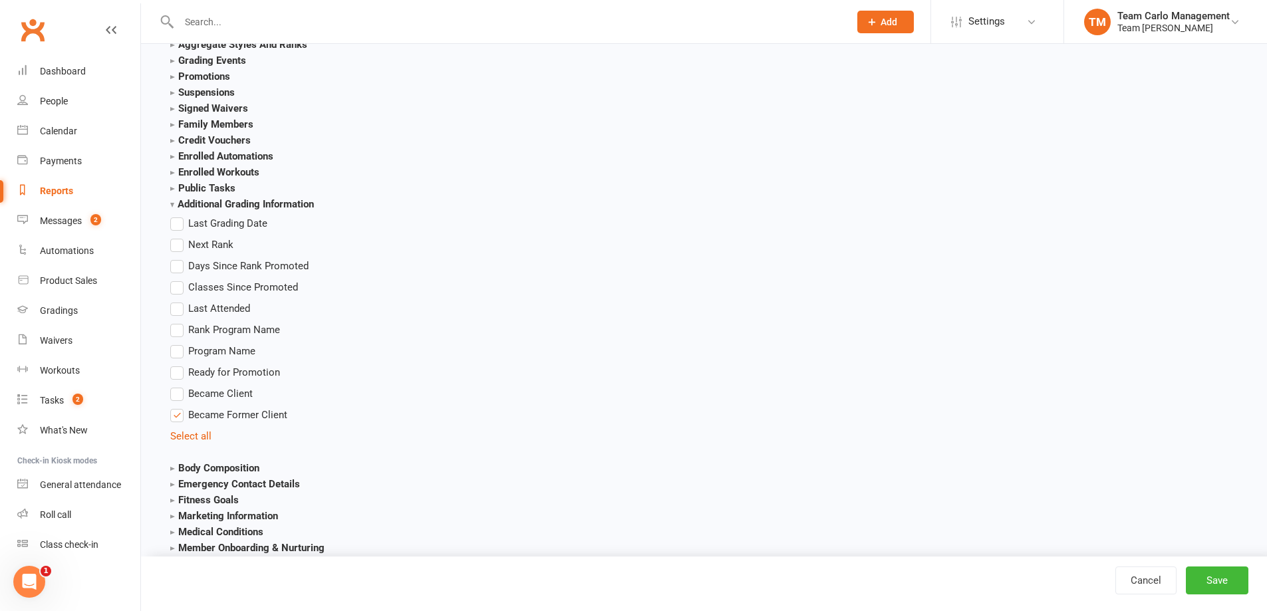
scroll to position [2516, 0]
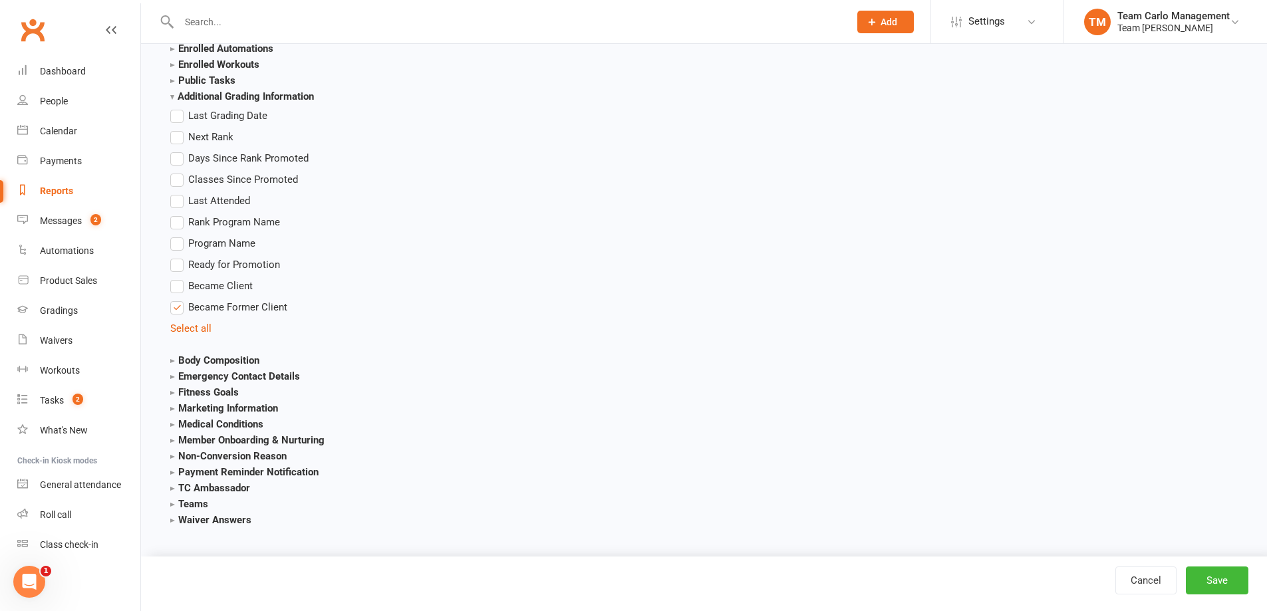
click at [189, 303] on span "Became Former Client" at bounding box center [237, 306] width 99 height 14
click at [179, 299] on input "Became Former Client" at bounding box center [174, 299] width 9 height 0
click at [1222, 573] on button "Save" at bounding box center [1217, 581] width 63 height 28
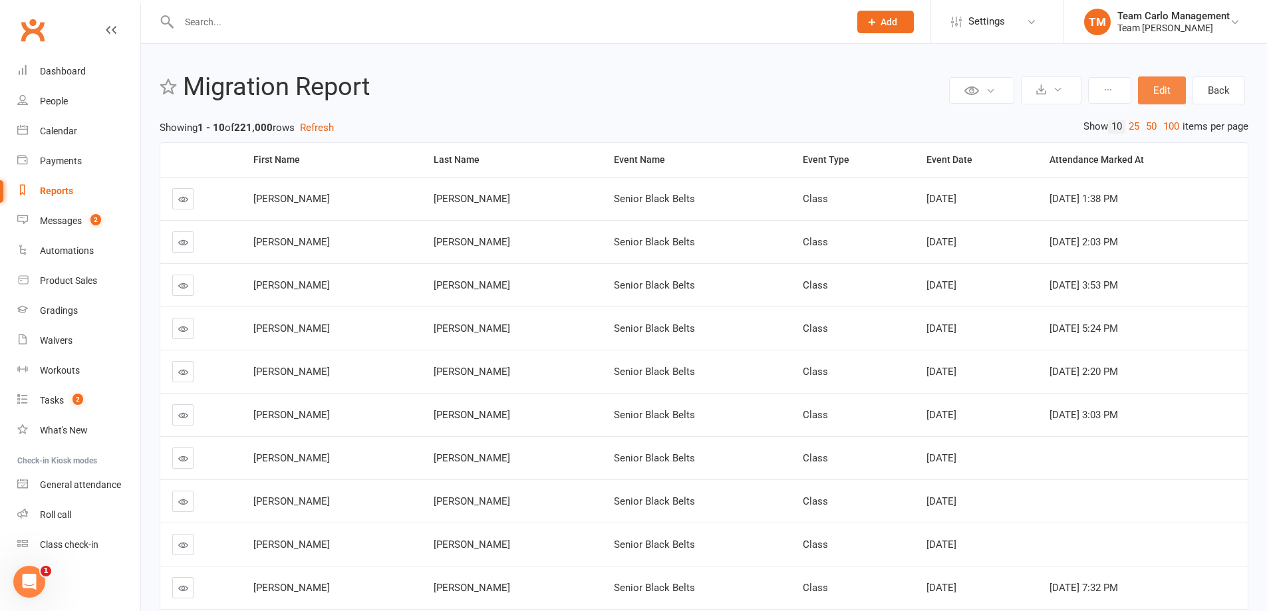
click at [1145, 89] on button "Edit" at bounding box center [1162, 90] width 48 height 28
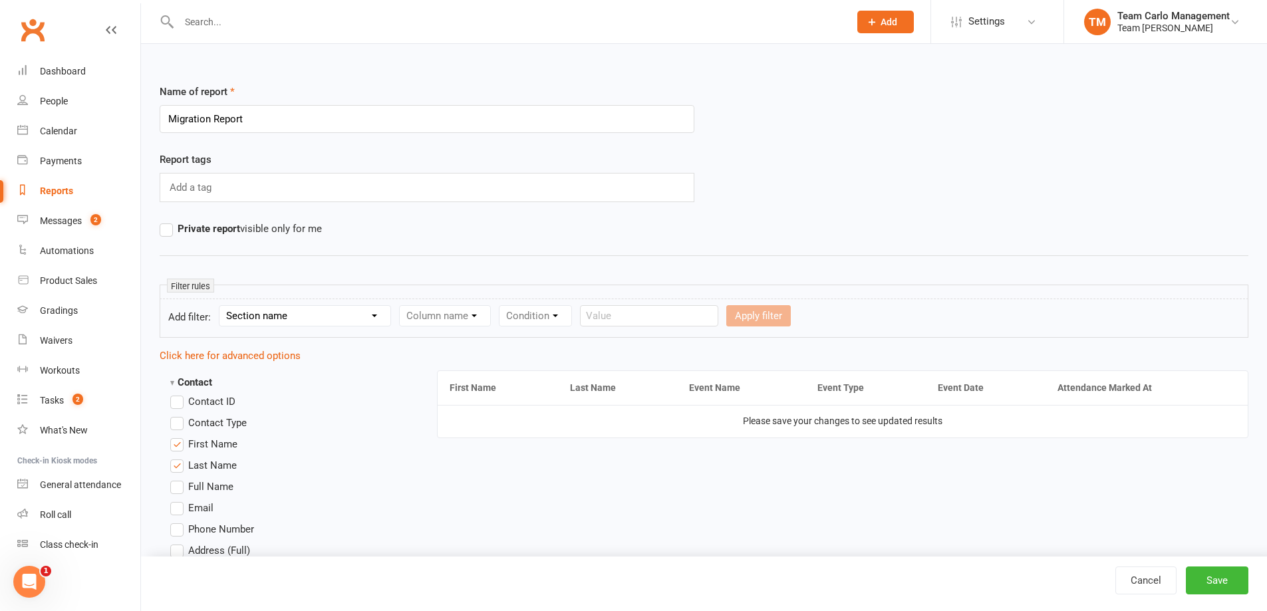
click at [328, 311] on select "Section name Contact Attendance Aggregate Payment Booking Waitlist Attendees Ca…" at bounding box center [304, 316] width 171 height 20
select select "3"
click at [221, 306] on select "Section name Contact Attendance Aggregate Payment Booking Waitlist Attendees Ca…" at bounding box center [304, 316] width 171 height 20
click at [508, 317] on select "Column name Event Name Event Type Event Date Event Day Event Month Event Starts…" at bounding box center [493, 316] width 187 height 20
select select "13"
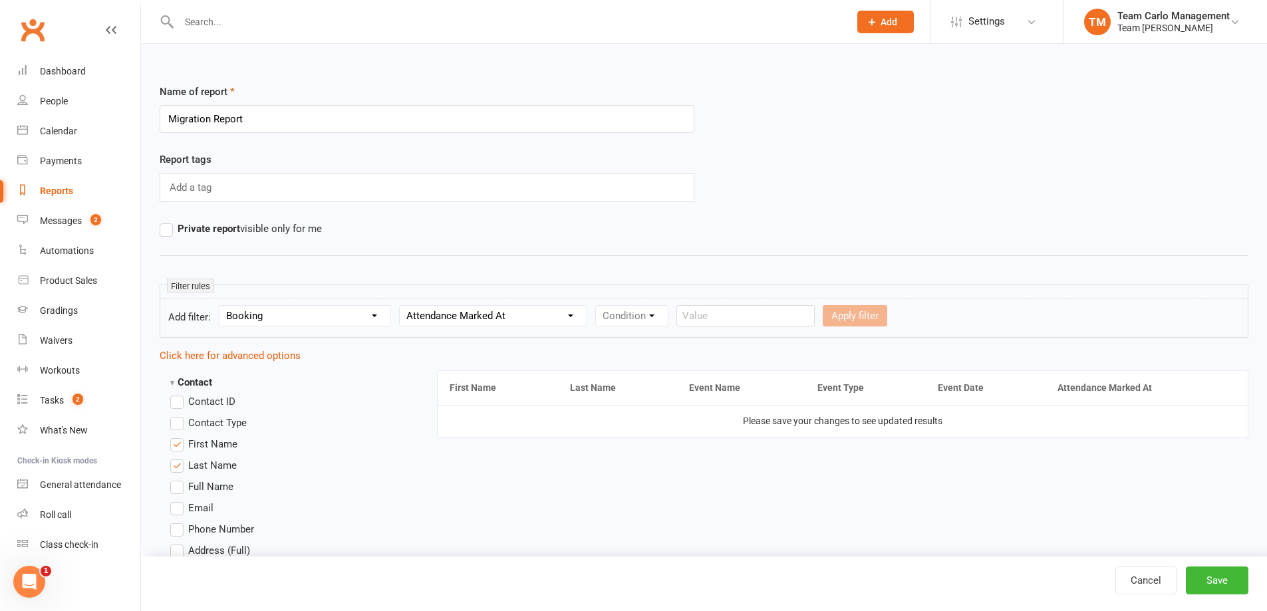
click at [404, 306] on select "Column name Event Name Event Type Event Date Event Day Event Month Event Starts…" at bounding box center [493, 316] width 187 height 20
click at [679, 313] on select "Condition Is Is not Before After Before or on After or on Is blank Is not blank" at bounding box center [638, 316] width 84 height 20
select select "7"
click at [599, 306] on select "Condition Is Is not Before After Before or on After or on Is blank Is not blank" at bounding box center [638, 316] width 84 height 20
click at [730, 326] on button "Apply filter" at bounding box center [720, 315] width 65 height 21
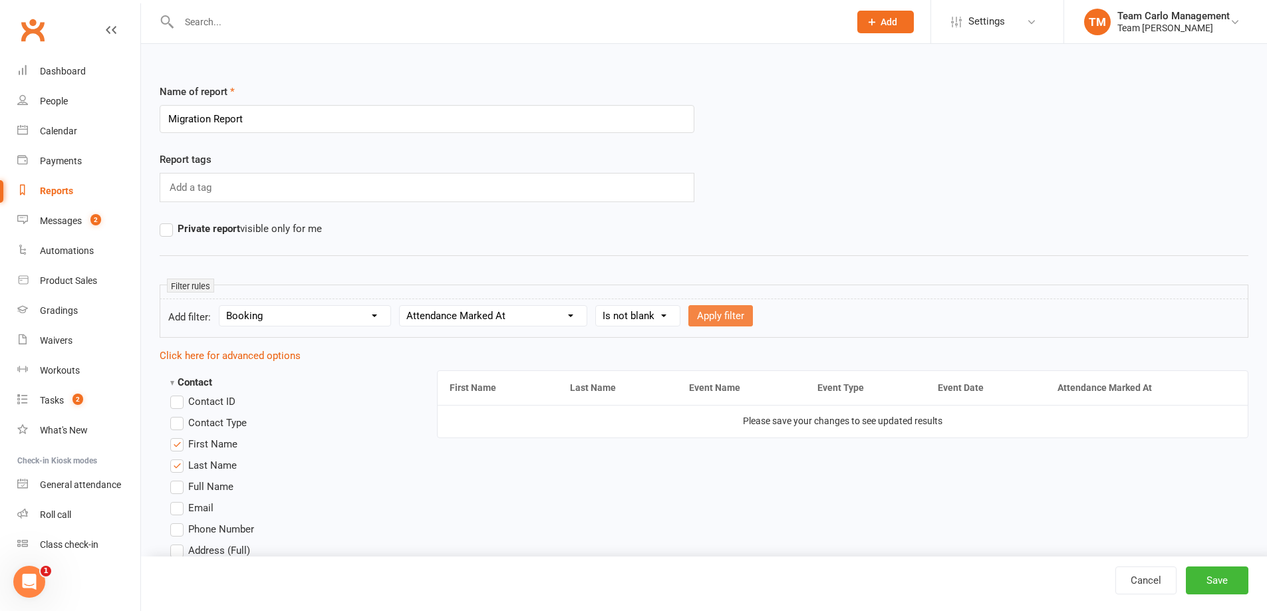
select select
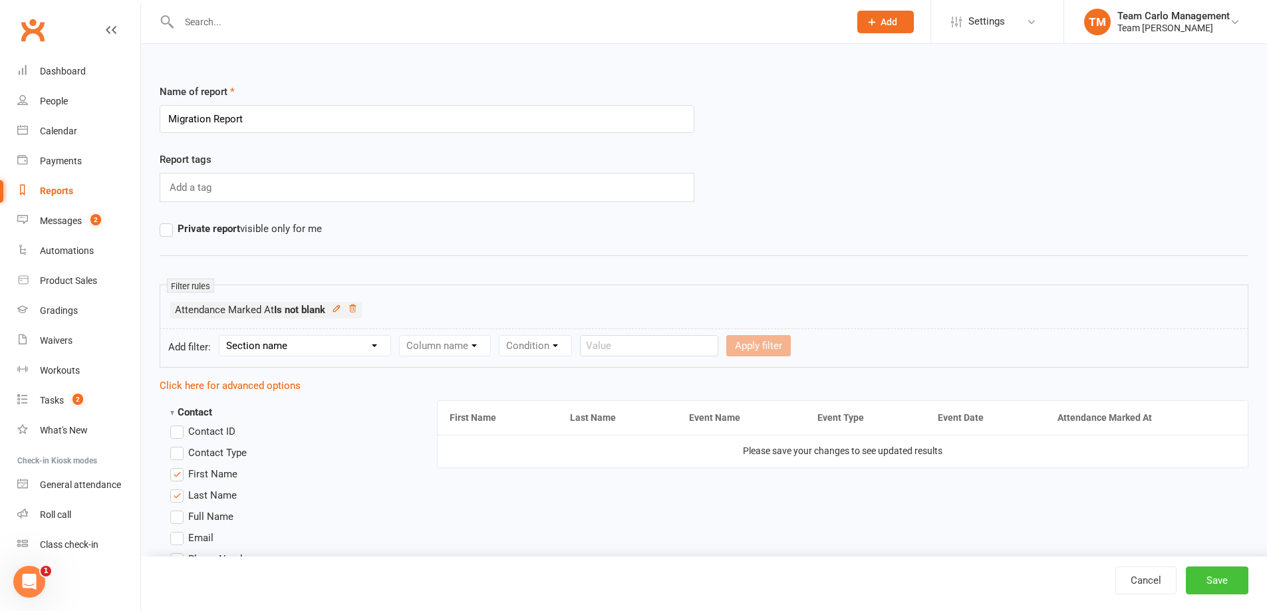
click at [1200, 581] on button "Save" at bounding box center [1217, 581] width 63 height 28
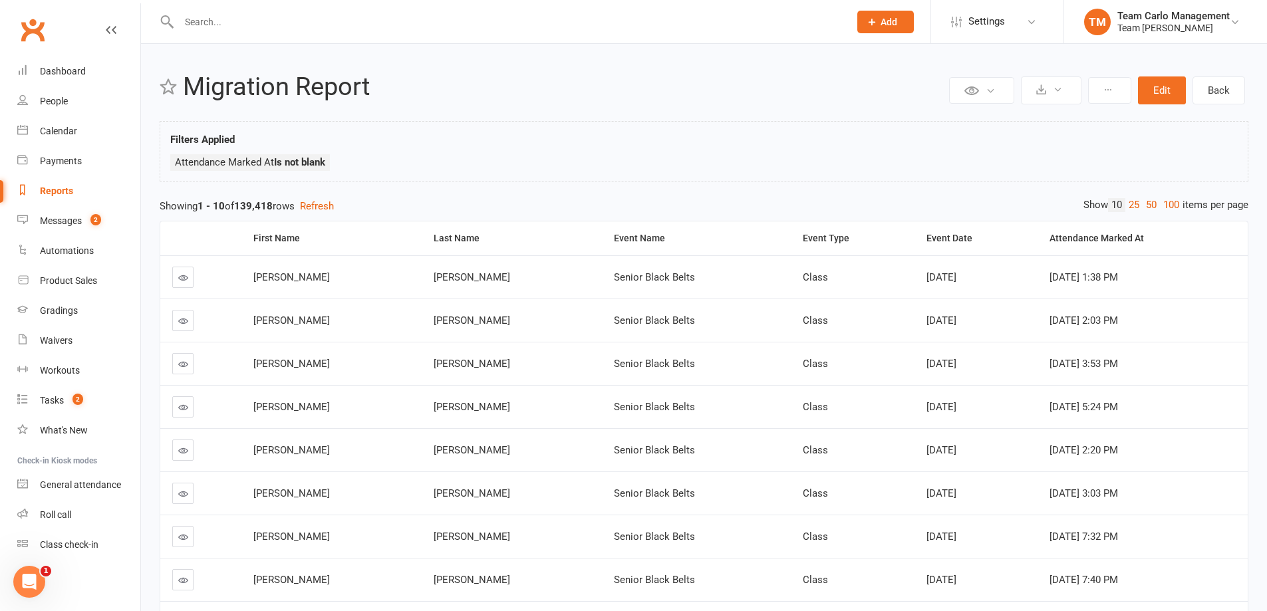
click at [601, 111] on div "Private Report Only visible by me Public Report Visible to everyone Export to C…" at bounding box center [704, 409] width 1126 height 730
click at [552, 85] on h2 "Migration Report" at bounding box center [564, 87] width 763 height 28
click at [1067, 92] on button at bounding box center [1051, 90] width 61 height 28
click at [1043, 122] on link "Export to CSV" at bounding box center [1011, 122] width 140 height 27
click at [1153, 94] on button "Edit" at bounding box center [1162, 90] width 48 height 28
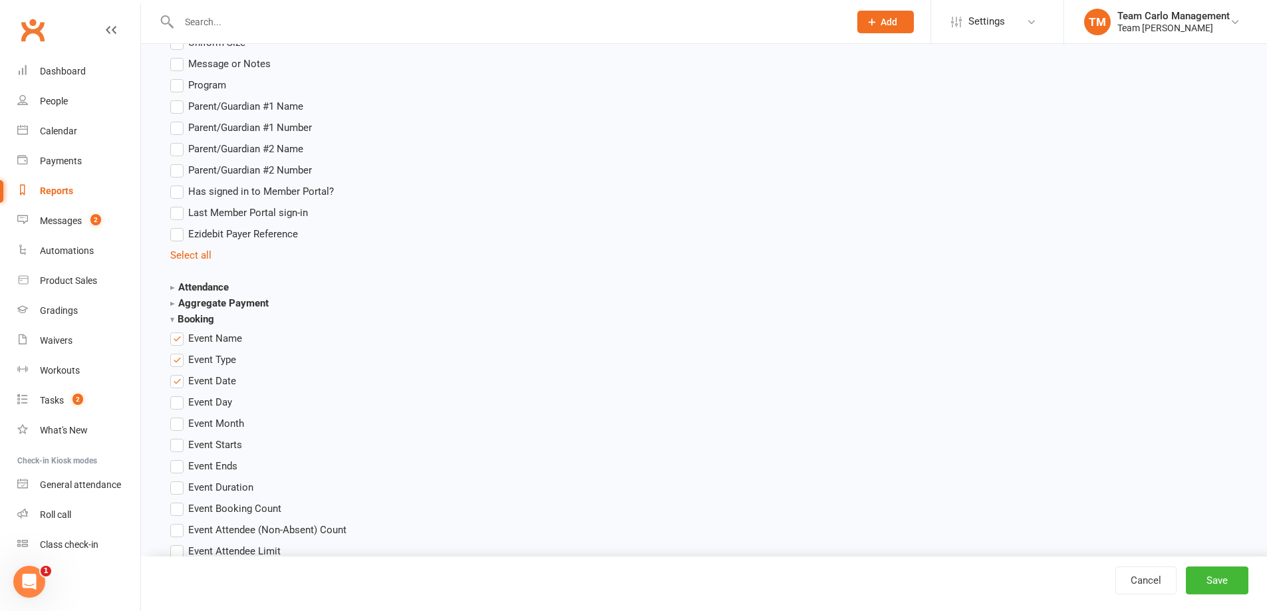
scroll to position [1663, 0]
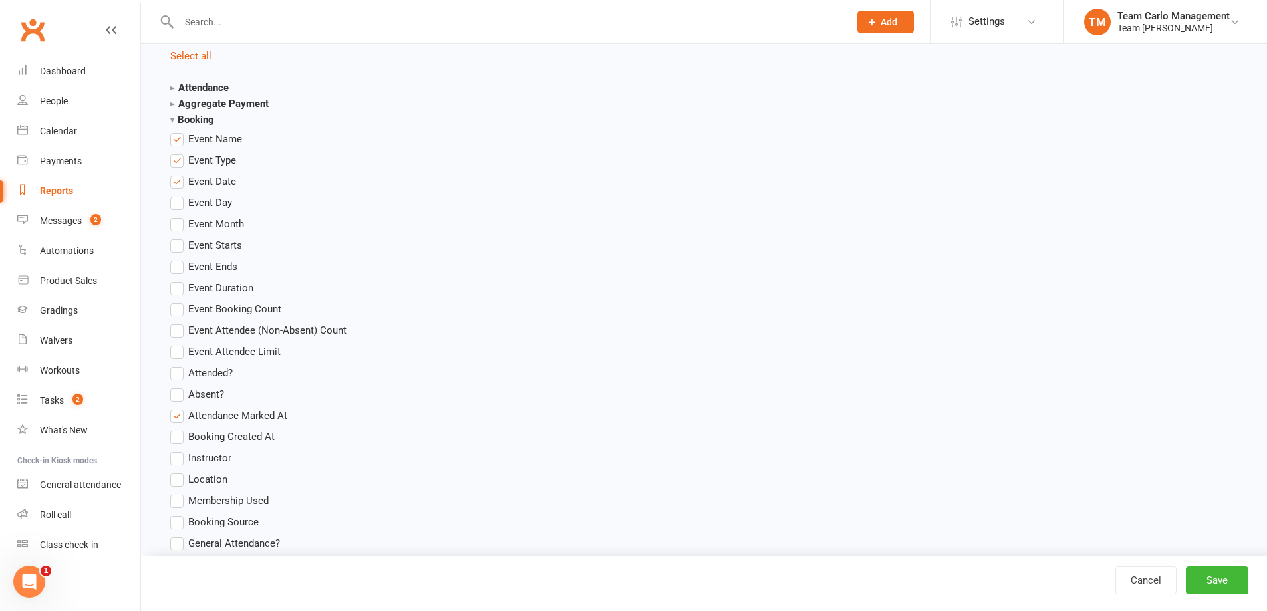
click at [182, 418] on label "Attendance Marked At" at bounding box center [228, 416] width 117 height 16
click at [179, 408] on input "Attendance Marked At" at bounding box center [174, 408] width 9 height 0
click at [171, 247] on label "Event Starts" at bounding box center [206, 245] width 72 height 16
click at [171, 237] on input "Event Starts" at bounding box center [174, 237] width 9 height 0
click at [212, 185] on span "Event Date" at bounding box center [212, 181] width 48 height 14
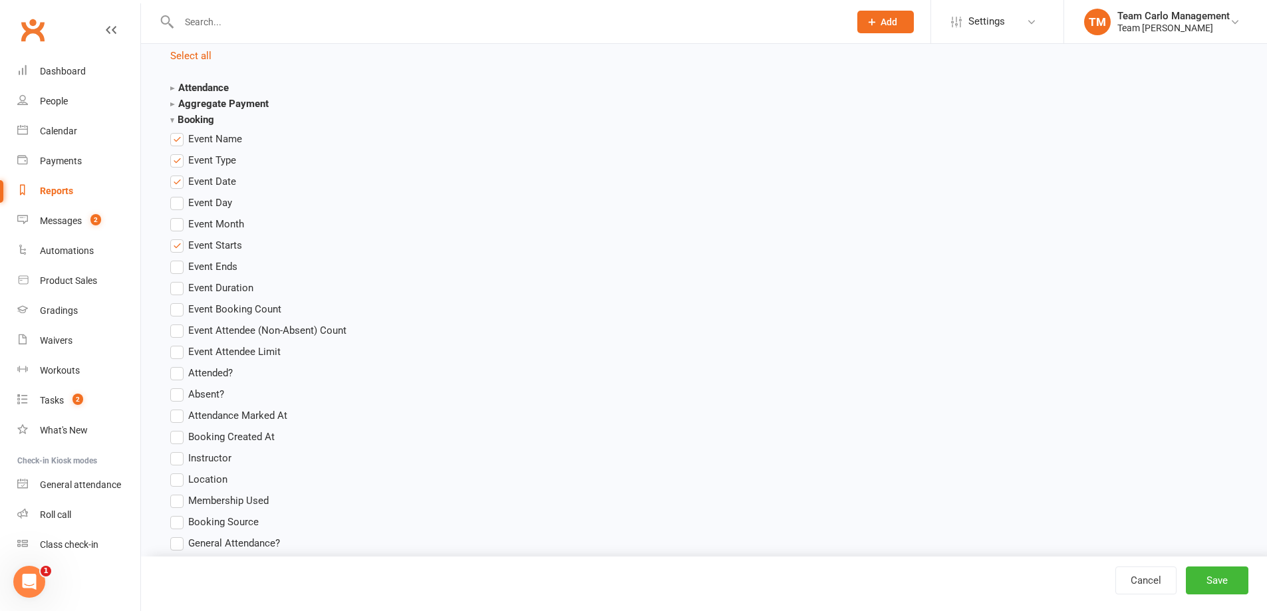
click at [179, 174] on input "Event Date" at bounding box center [174, 174] width 9 height 0
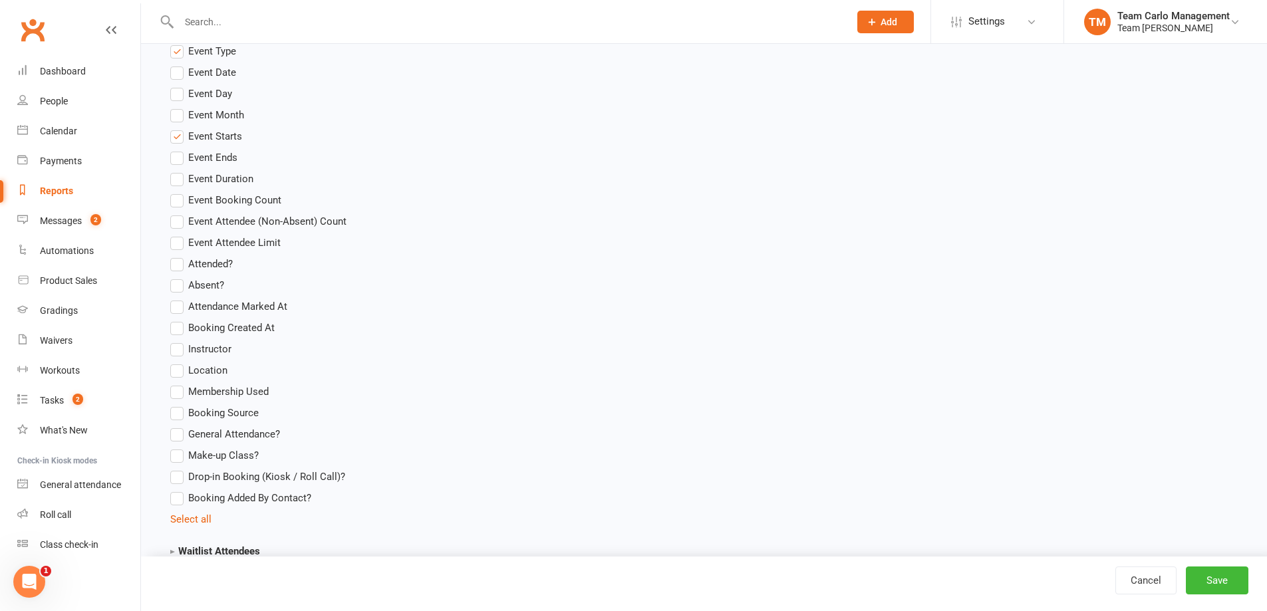
scroll to position [1796, 0]
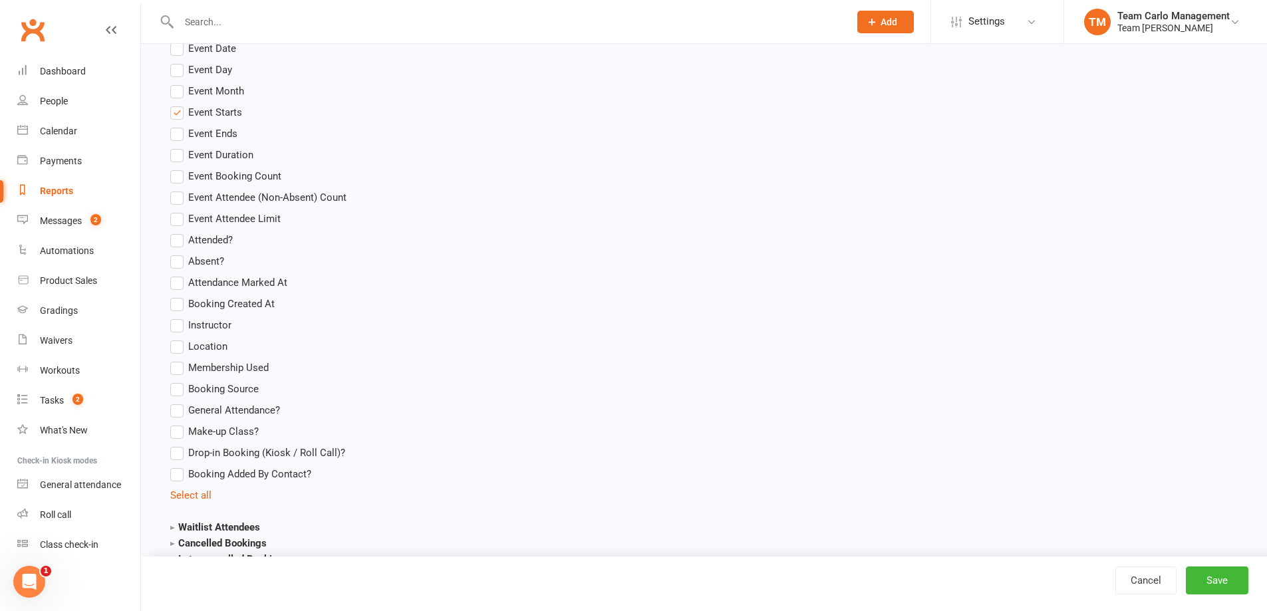
click at [230, 284] on span "Attendance Marked At" at bounding box center [237, 282] width 99 height 14
click at [179, 275] on input "Attendance Marked At" at bounding box center [174, 275] width 9 height 0
click at [211, 259] on span "Absent?" at bounding box center [206, 260] width 36 height 14
click at [179, 253] on input "Absent?" at bounding box center [174, 253] width 9 height 0
click at [211, 245] on span "Attended?" at bounding box center [210, 239] width 45 height 14
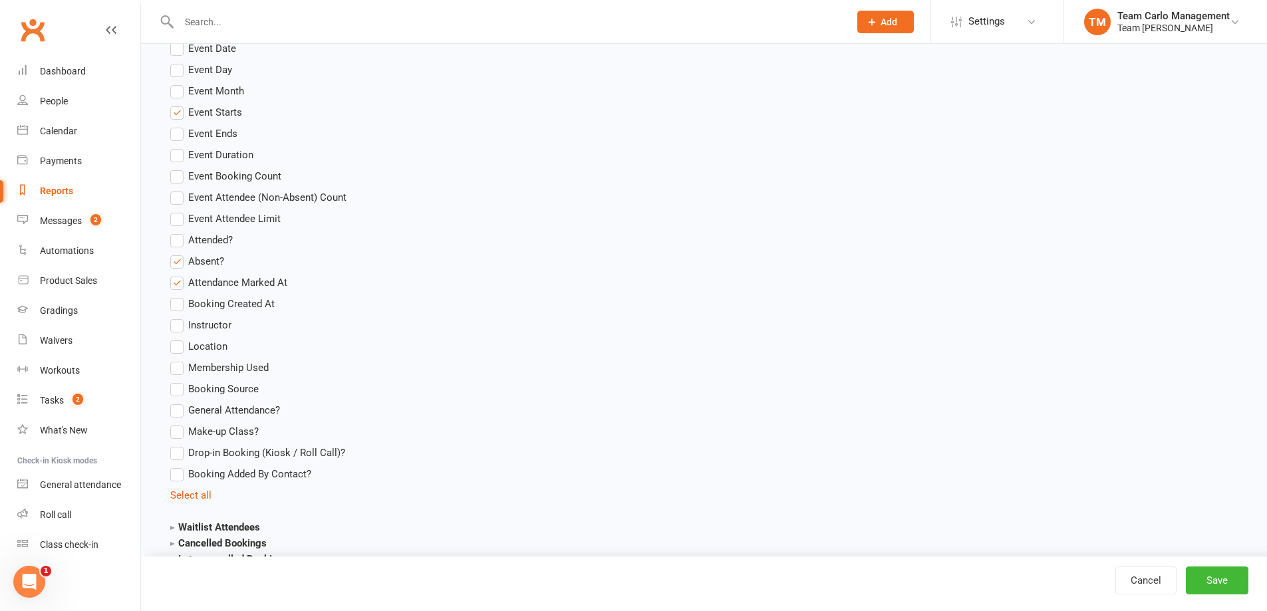
click at [179, 232] on input "Attended?" at bounding box center [174, 232] width 9 height 0
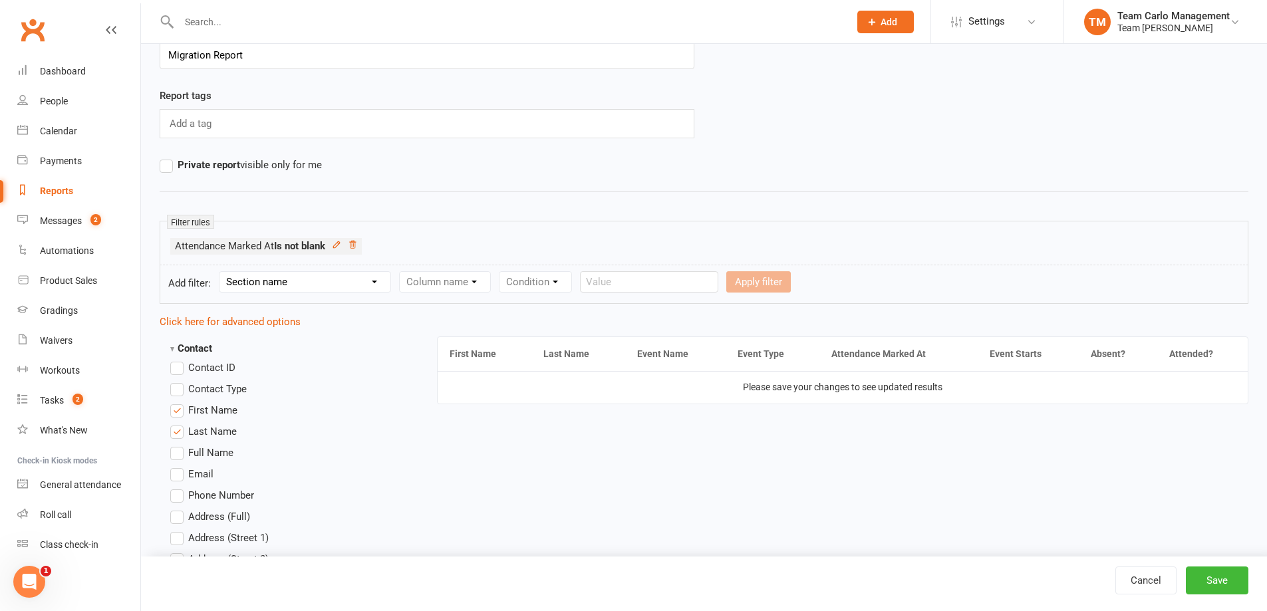
scroll to position [0, 0]
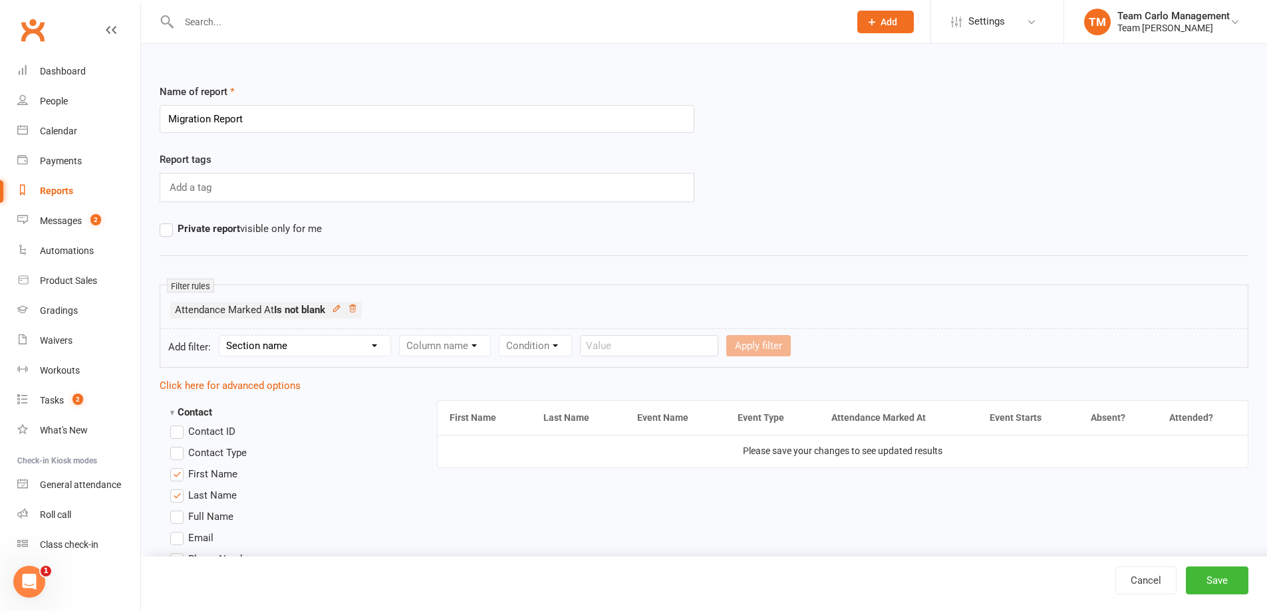
click at [343, 354] on select "Section name Contact Attendance Aggregate Payment Booking Waitlist Attendees Ca…" at bounding box center [304, 346] width 171 height 20
select select "3"
click at [221, 336] on select "Section name Contact Attendance Aggregate Payment Booking Waitlist Attendees Ca…" at bounding box center [304, 346] width 171 height 20
click at [475, 346] on select "Column name Event Name Event Type Event Date Event Day Event Month Event Starts…" at bounding box center [493, 346] width 187 height 20
select select "2"
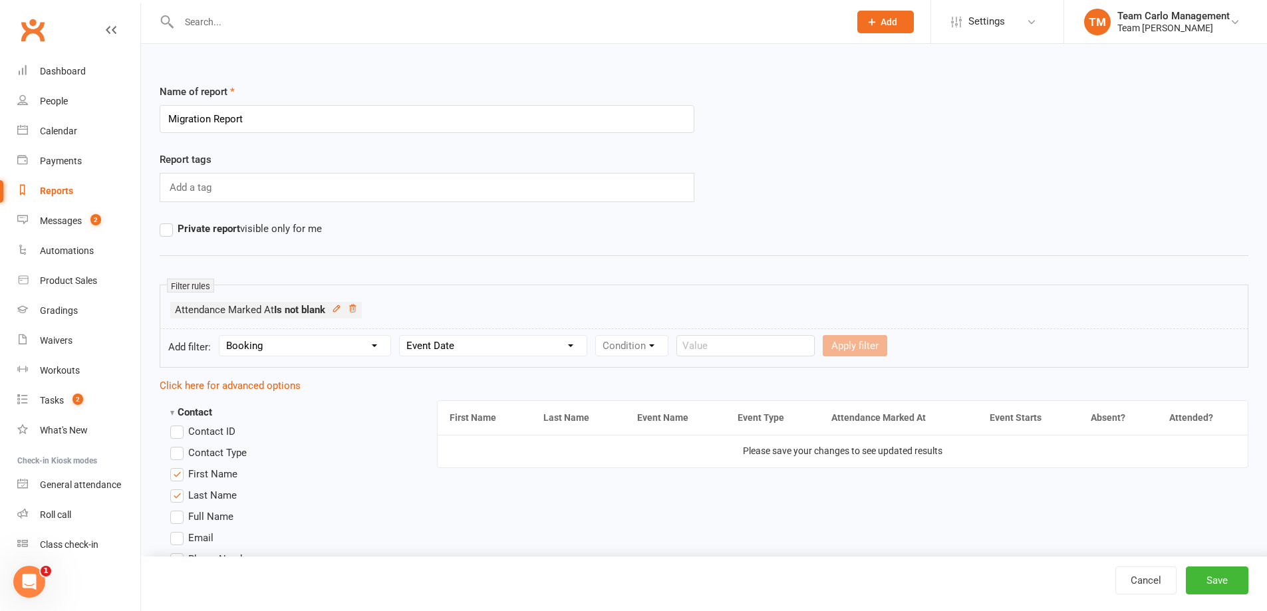
click at [404, 336] on select "Column name Event Name Event Type Event Date Event Day Event Month Event Starts…" at bounding box center [493, 346] width 187 height 20
click at [652, 323] on ul "Attendance Marked At Is not blank" at bounding box center [703, 313] width 1067 height 23
click at [656, 352] on select "Condition Is Is not Before After Before or on After or on Is blank Is not blank" at bounding box center [638, 346] width 84 height 20
select select "5"
click at [599, 336] on select "Condition Is Is not Before After Before or on After or on Is blank Is not blank" at bounding box center [638, 346] width 84 height 20
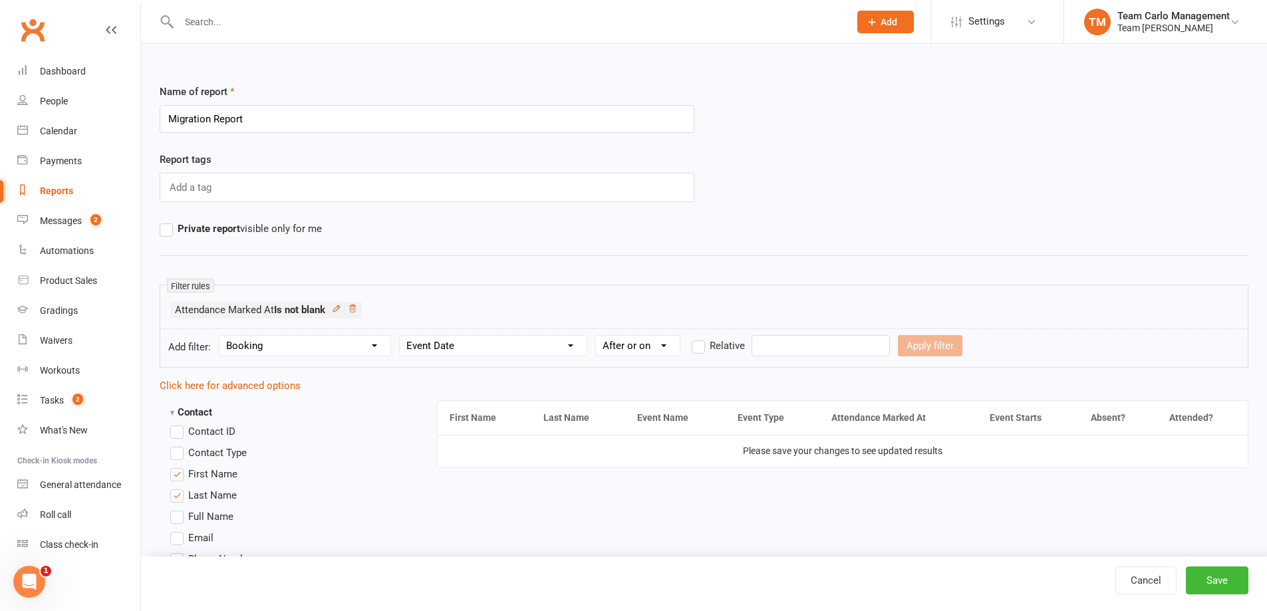
click at [760, 353] on input "text" at bounding box center [821, 345] width 138 height 21
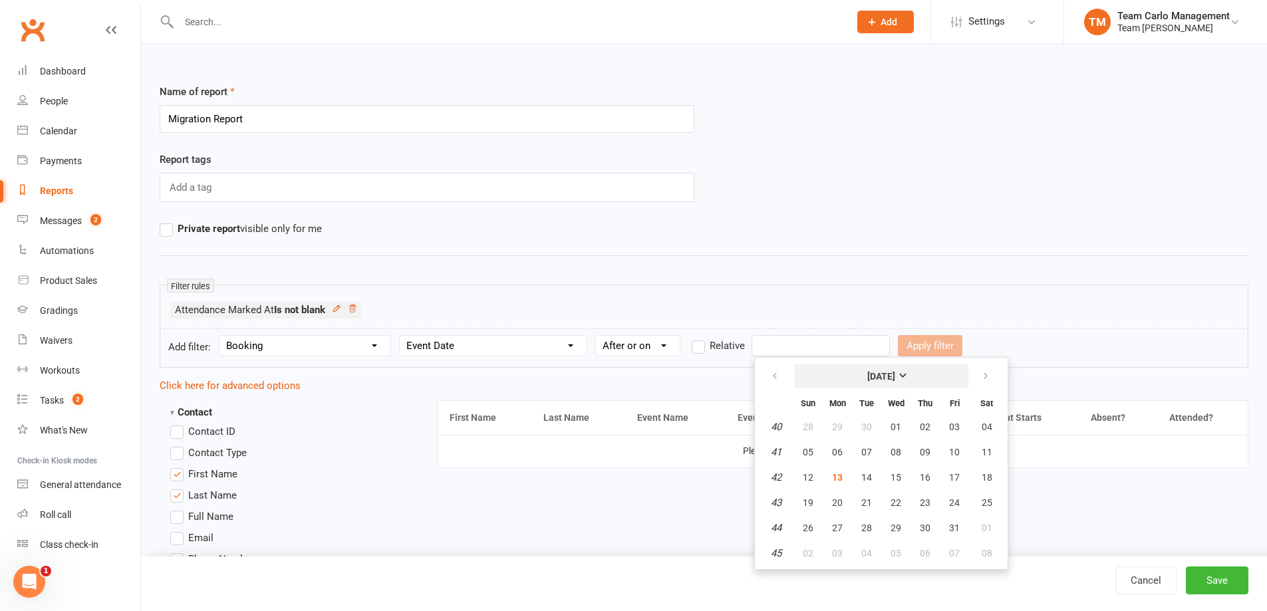
click at [847, 379] on button "October 2025" at bounding box center [881, 376] width 174 height 24
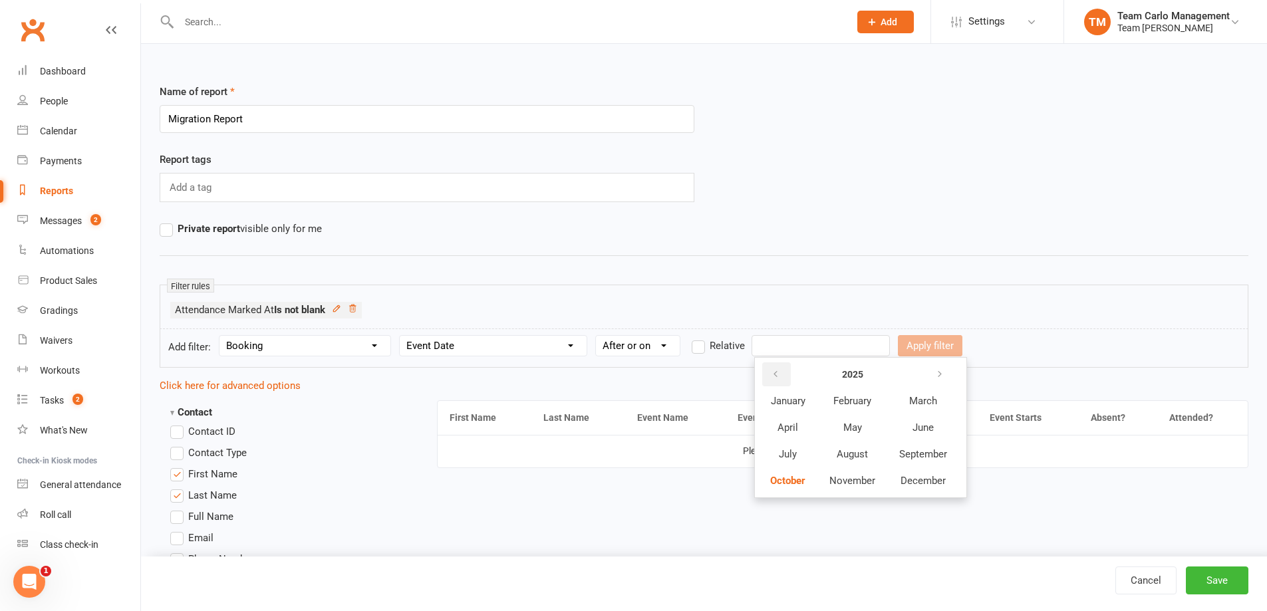
click at [765, 375] on button "button" at bounding box center [776, 374] width 29 height 24
click at [779, 406] on span "January" at bounding box center [788, 401] width 35 height 12
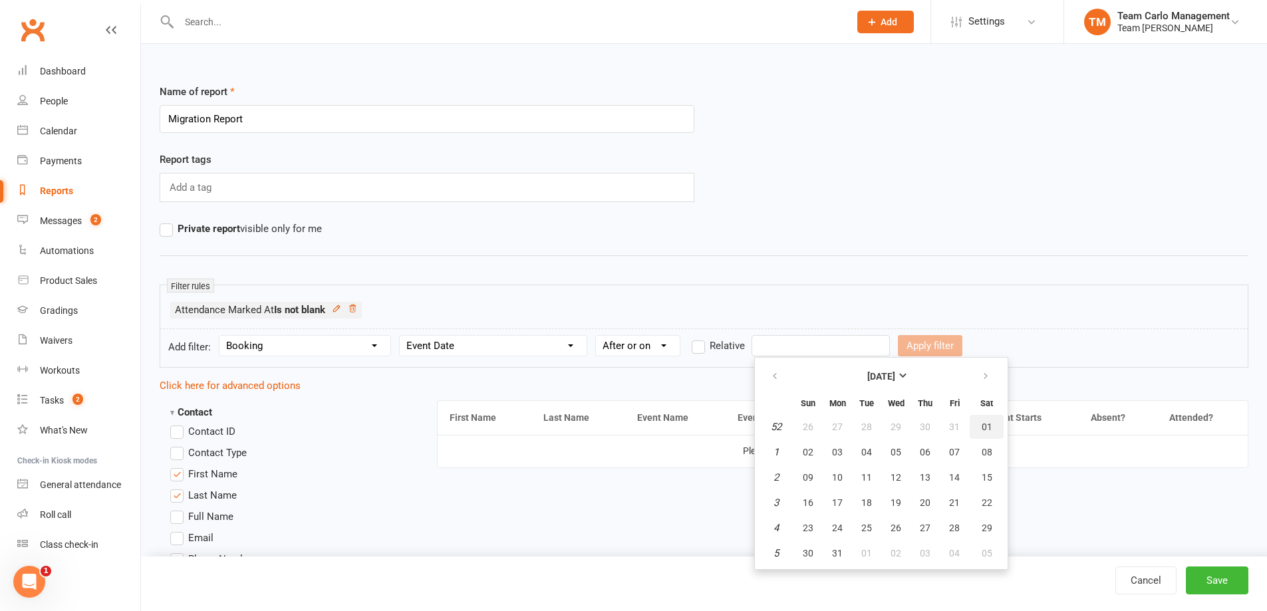
click at [988, 430] on span "01" at bounding box center [987, 427] width 11 height 11
type input "01 Jan 2022"
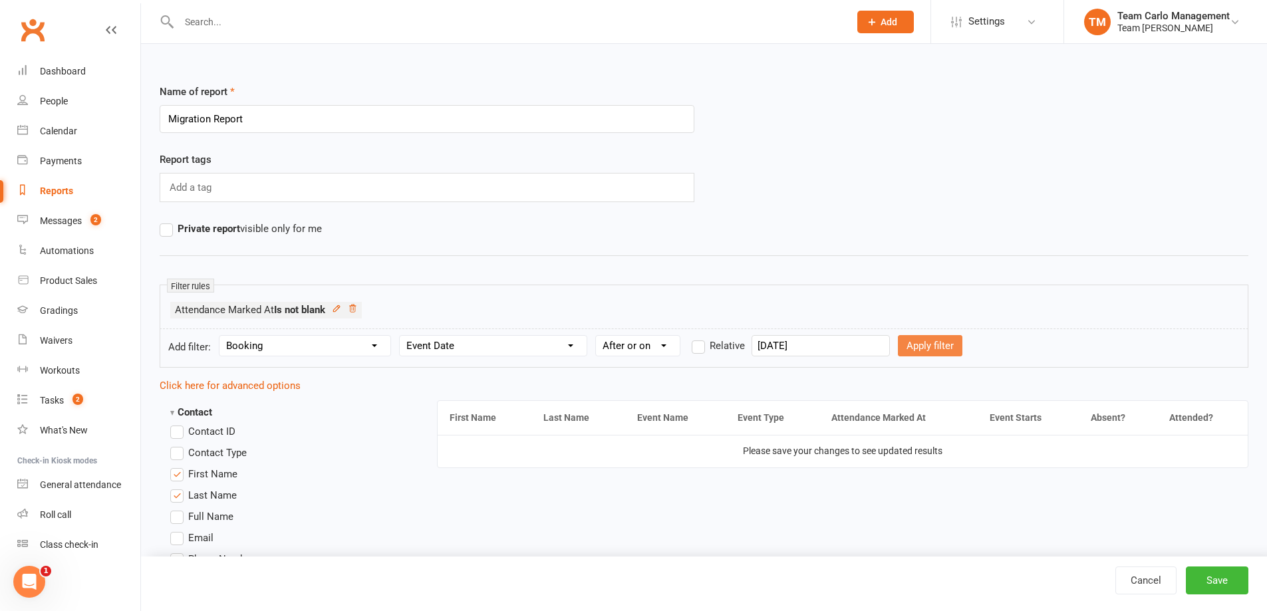
click at [920, 344] on button "Apply filter" at bounding box center [930, 345] width 65 height 21
select select
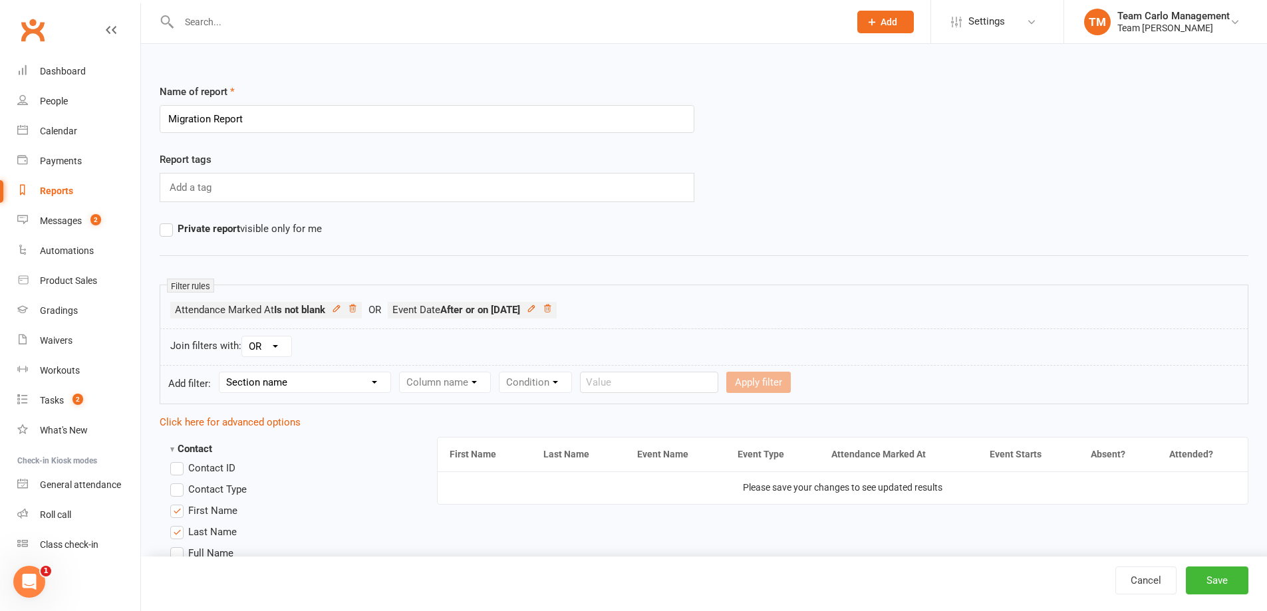
click at [277, 345] on select "AND OR" at bounding box center [266, 347] width 49 height 20
select select "join_filters_with_and"
click at [243, 337] on select "AND OR" at bounding box center [266, 347] width 49 height 20
click at [565, 311] on li "Event Date After or on 2022-01-01 Booking > Event Date After or on 2022-01-01" at bounding box center [480, 310] width 169 height 17
click at [544, 312] on icon at bounding box center [539, 308] width 9 height 9
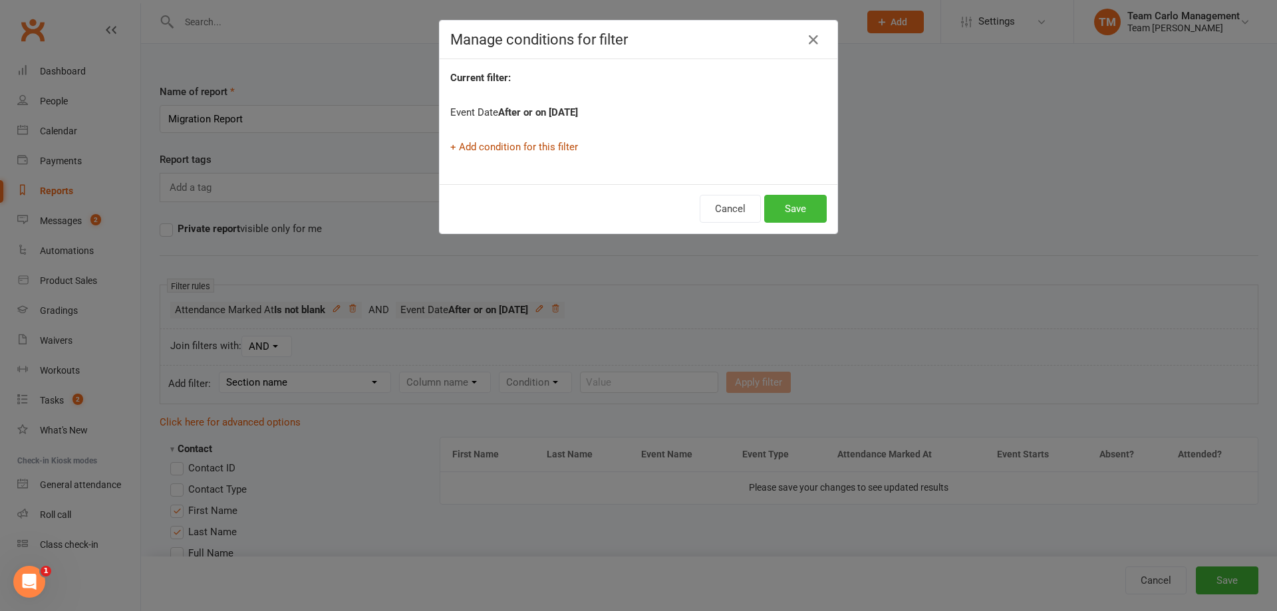
click at [509, 144] on link "+ Add condition for this filter" at bounding box center [514, 147] width 128 height 12
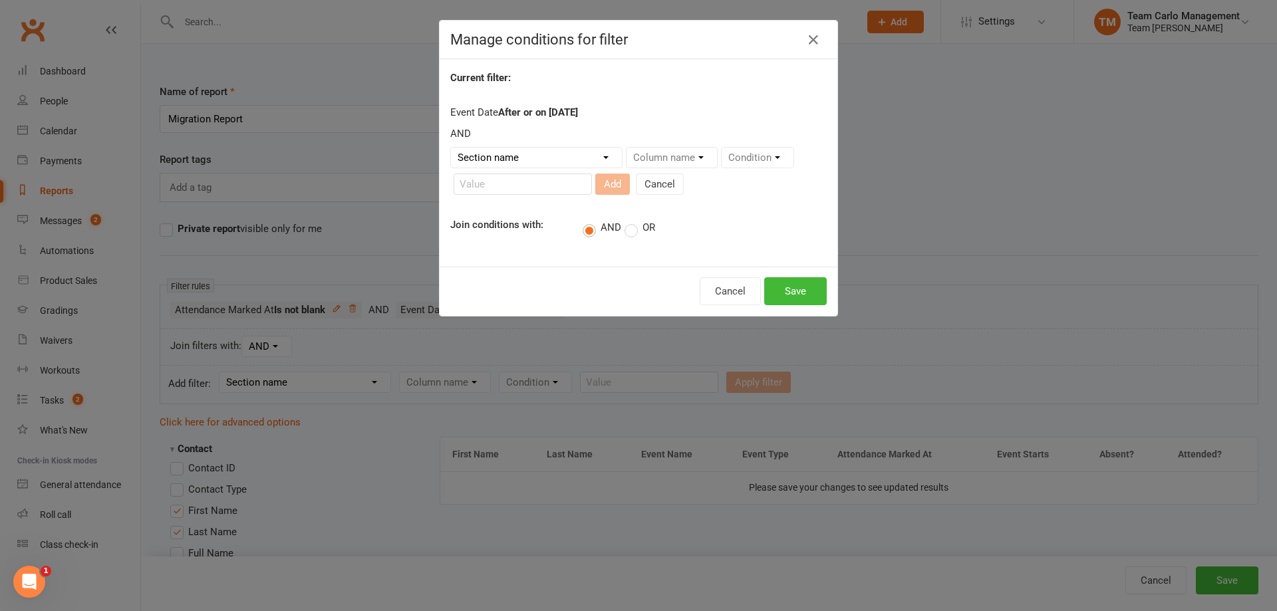
click at [508, 154] on select "Section name Contact Attendance Aggregate Payment Booking Waitlist Attendees Ca…" at bounding box center [536, 158] width 171 height 20
select select "3"
click at [451, 148] on select "Section name Contact Attendance Aggregate Payment Booking Waitlist Attendees Ca…" at bounding box center [536, 158] width 171 height 20
click at [653, 164] on select "Column name Event Name Event Type Event Date Event Day Event Month Event Starts…" at bounding box center [720, 158] width 187 height 20
select select "2"
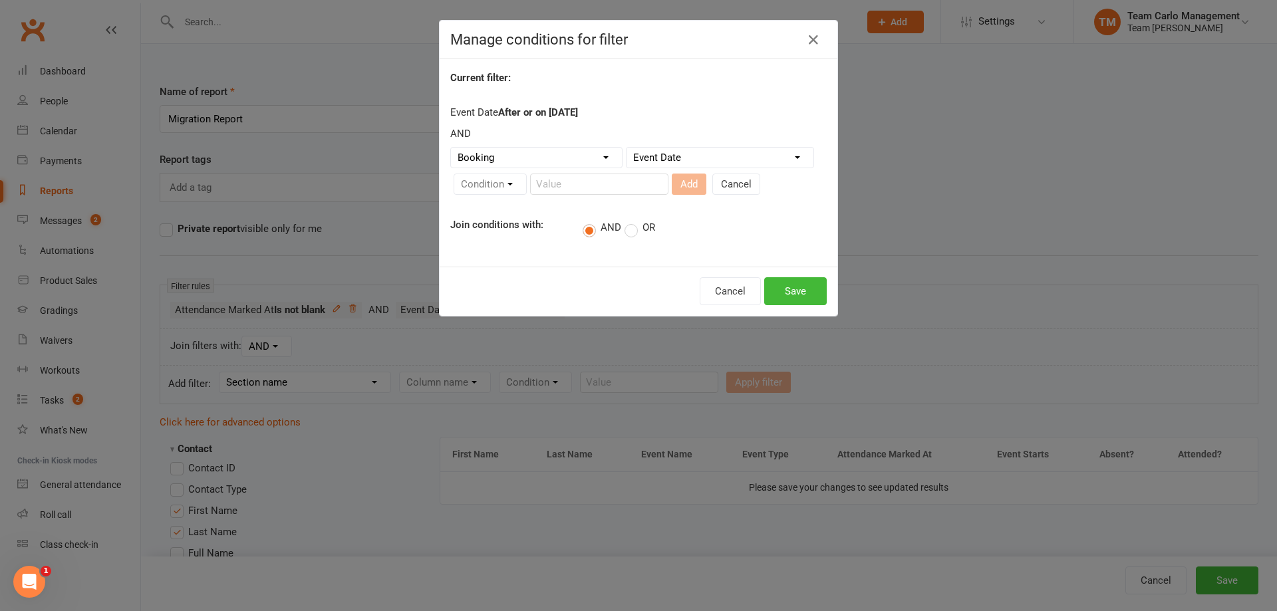
click at [627, 148] on select "Column name Event Name Event Type Event Date Event Day Event Month Event Starts…" at bounding box center [720, 158] width 187 height 20
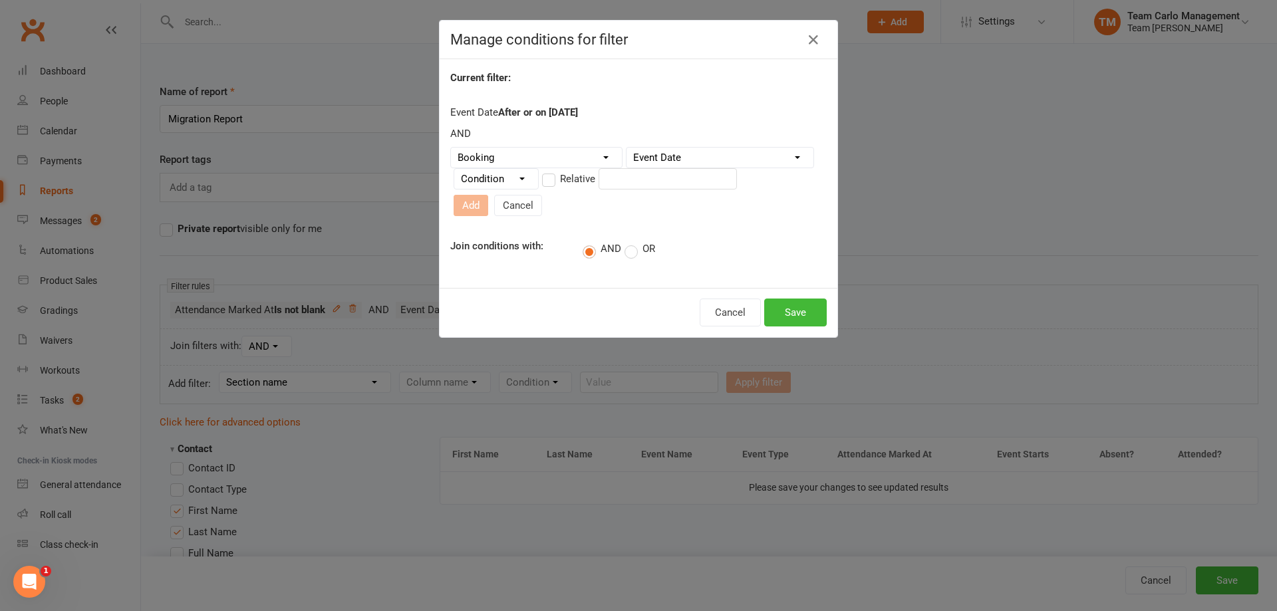
click at [486, 182] on select "Condition Is Is not Before After Before or on After or on Is blank Is not blank" at bounding box center [496, 179] width 84 height 20
select select "4"
click at [454, 174] on select "Condition Is Is not Before After Before or on After or on Is blank Is not blank" at bounding box center [496, 179] width 84 height 20
click at [640, 178] on input "text" at bounding box center [668, 178] width 138 height 21
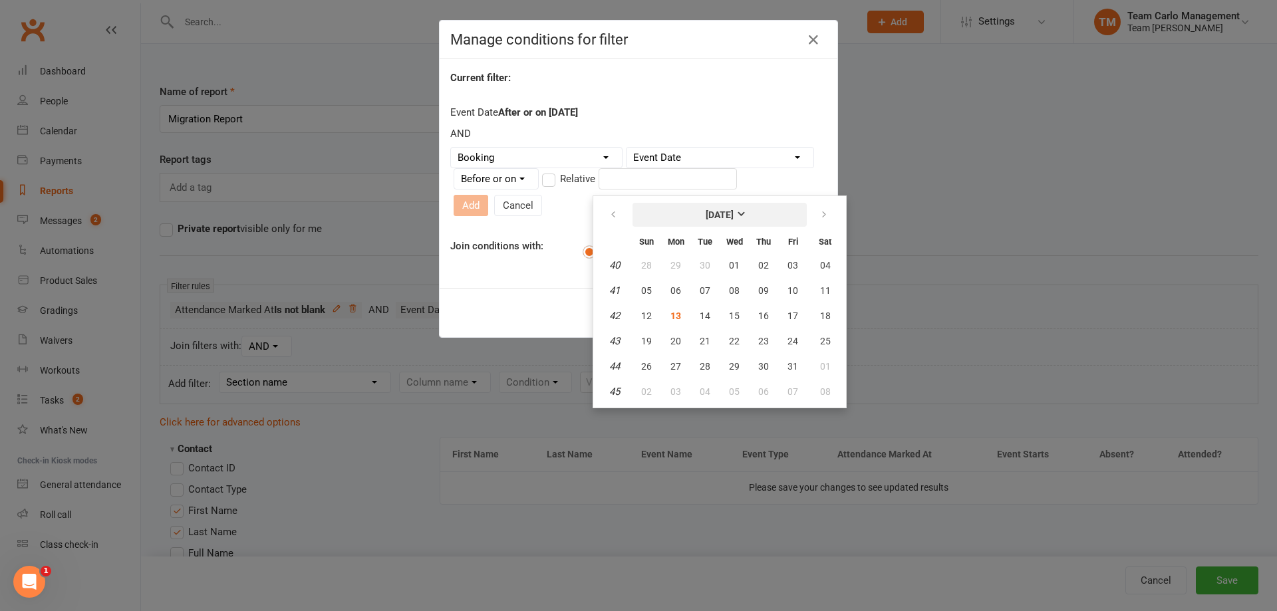
click at [706, 214] on strong "October 2025" at bounding box center [720, 215] width 28 height 11
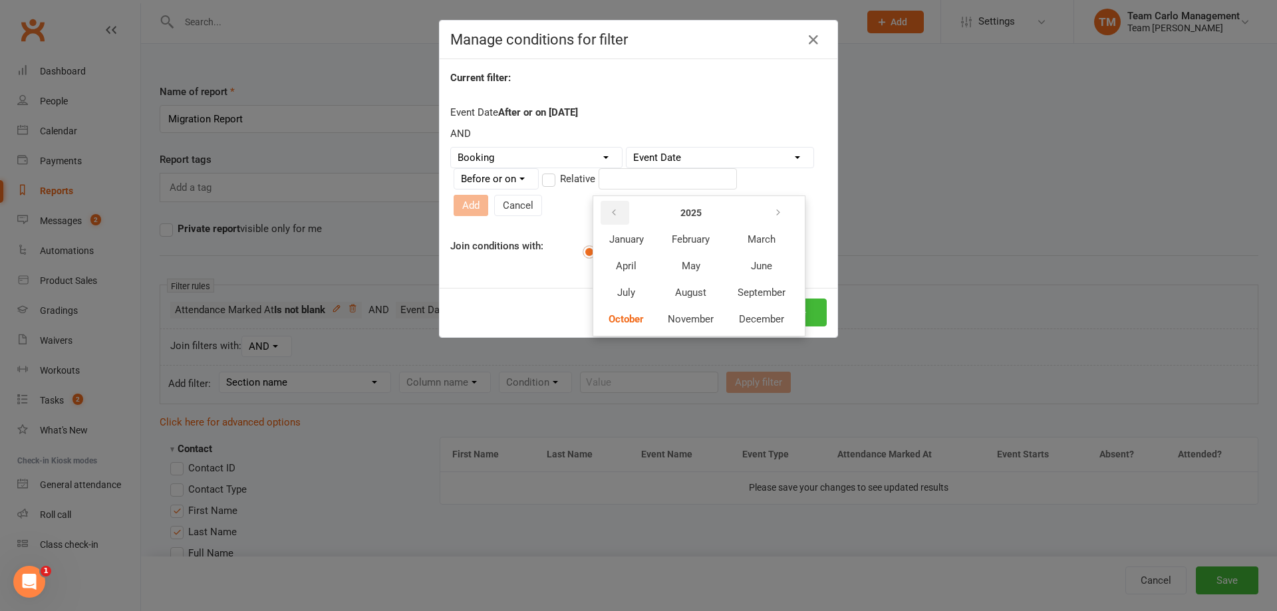
click at [609, 213] on button "button" at bounding box center [615, 213] width 29 height 24
click at [651, 245] on button "January" at bounding box center [626, 239] width 58 height 25
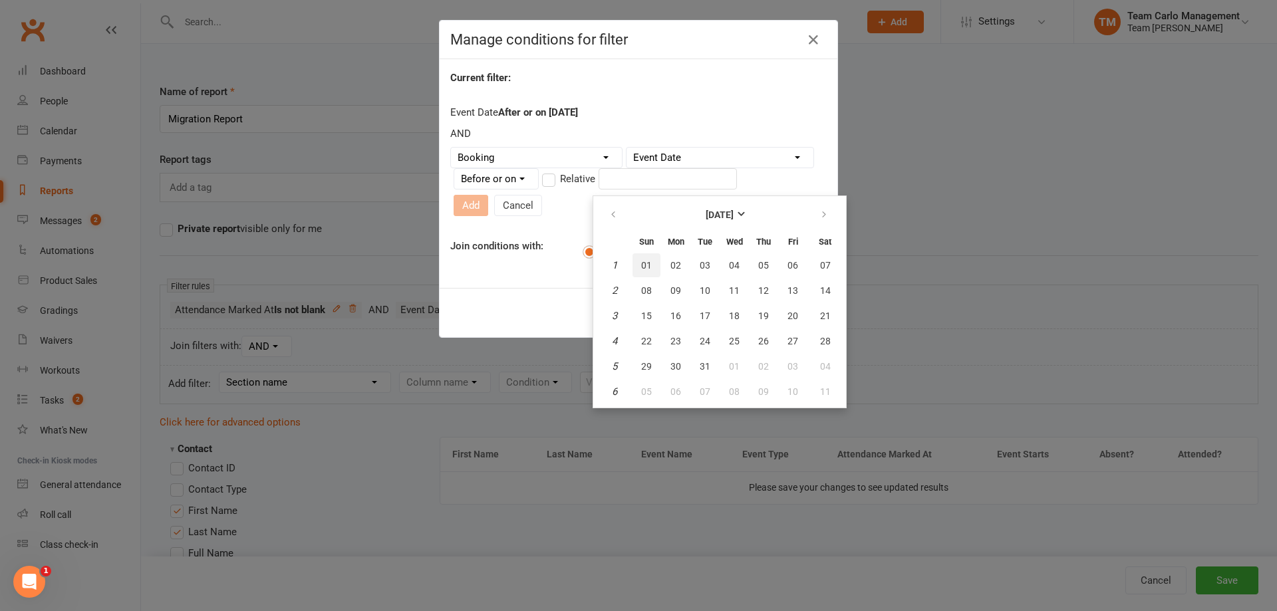
click at [642, 273] on button "01" at bounding box center [647, 265] width 28 height 24
type input "01 Jan 2023"
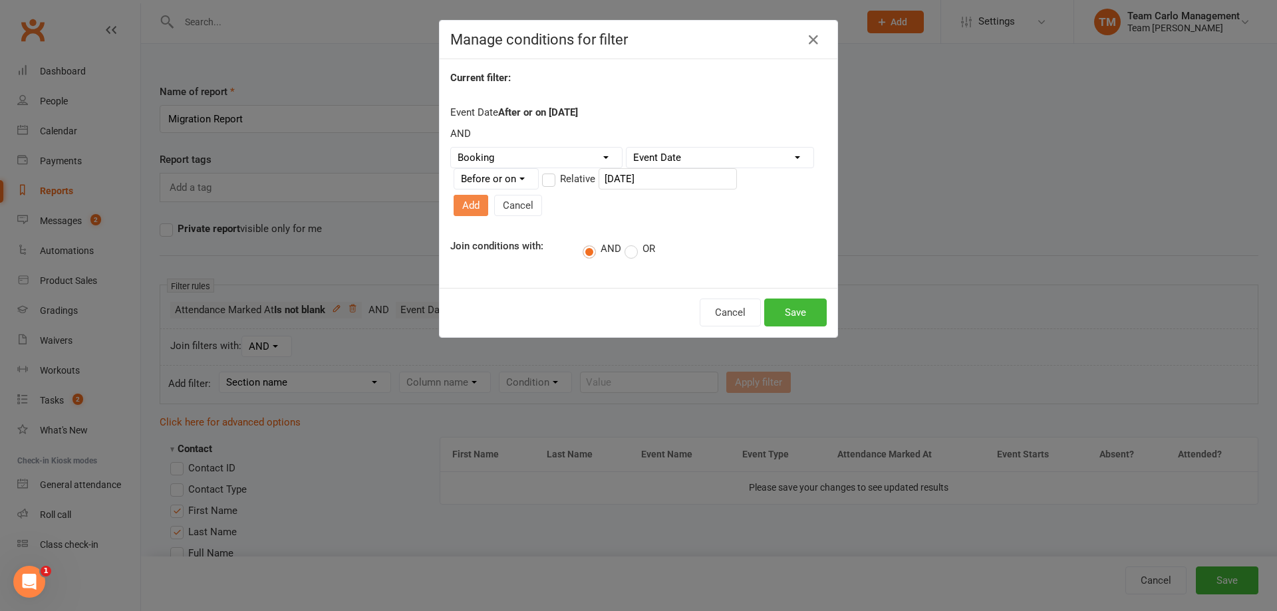
click at [488, 195] on button "Add" at bounding box center [471, 205] width 35 height 21
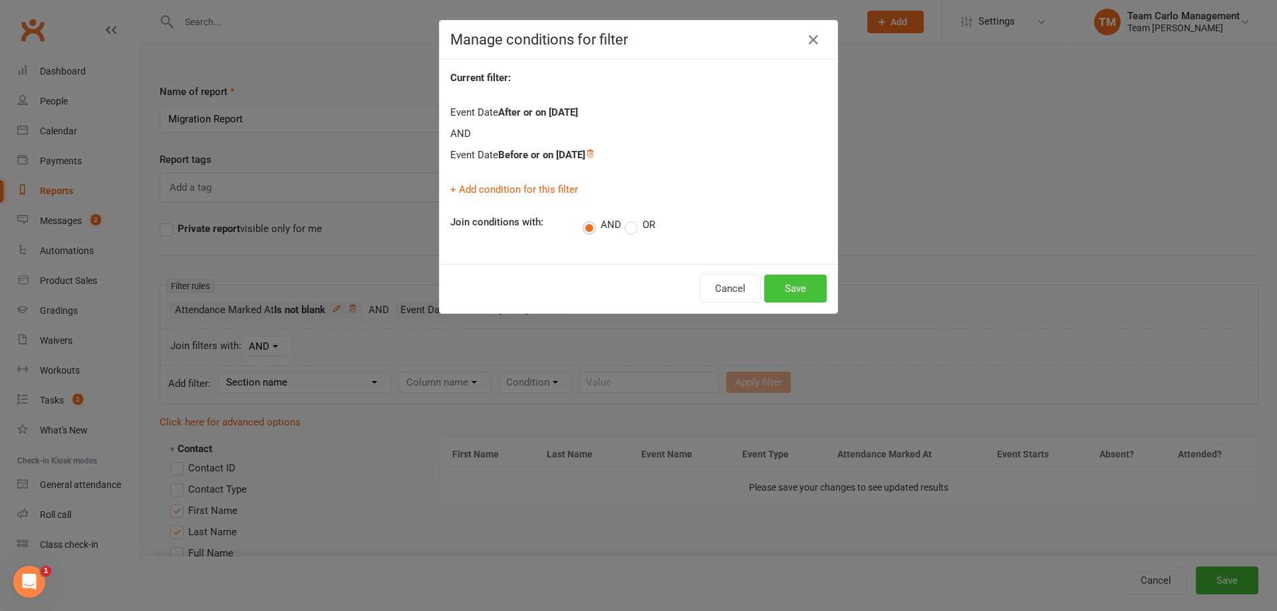
click at [791, 290] on button "Save" at bounding box center [795, 289] width 63 height 28
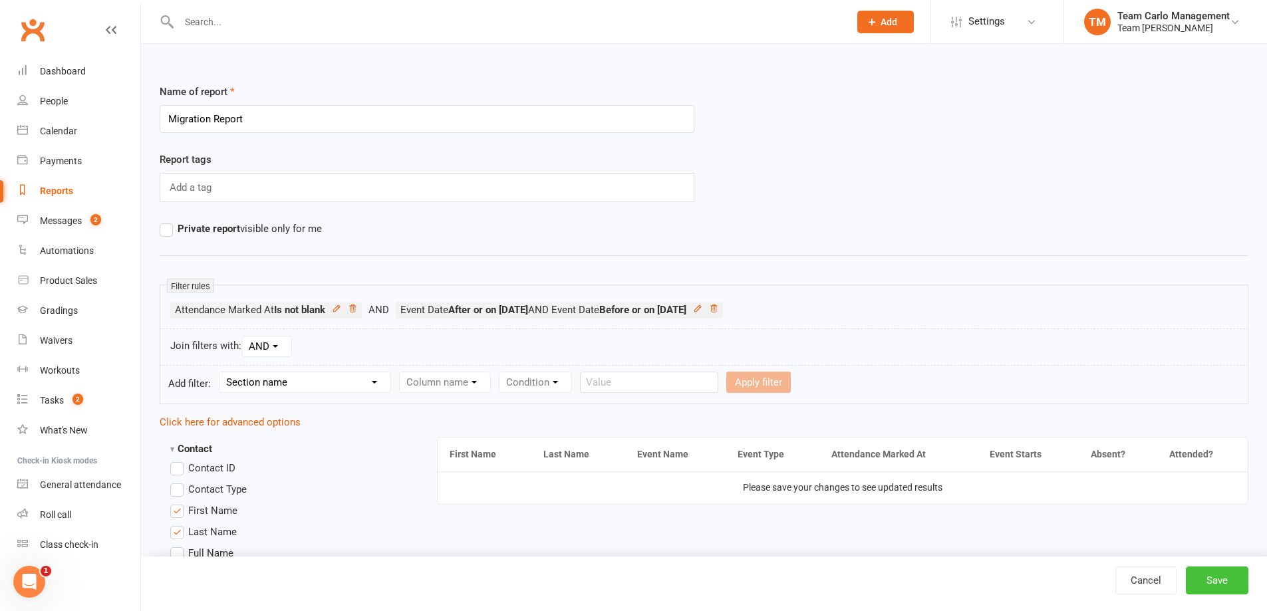
click at [1204, 571] on button "Save" at bounding box center [1217, 581] width 63 height 28
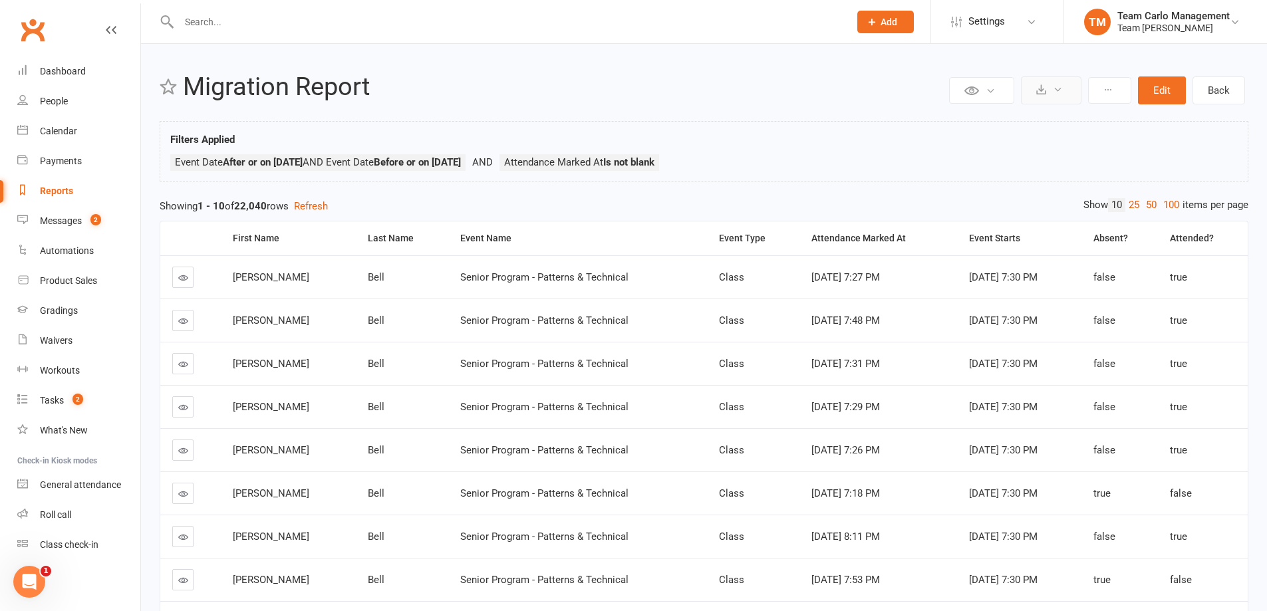
click at [1067, 82] on button at bounding box center [1051, 90] width 61 height 28
click at [1046, 118] on link "Export to CSV" at bounding box center [1011, 122] width 140 height 27
